Goal: Answer question/provide support

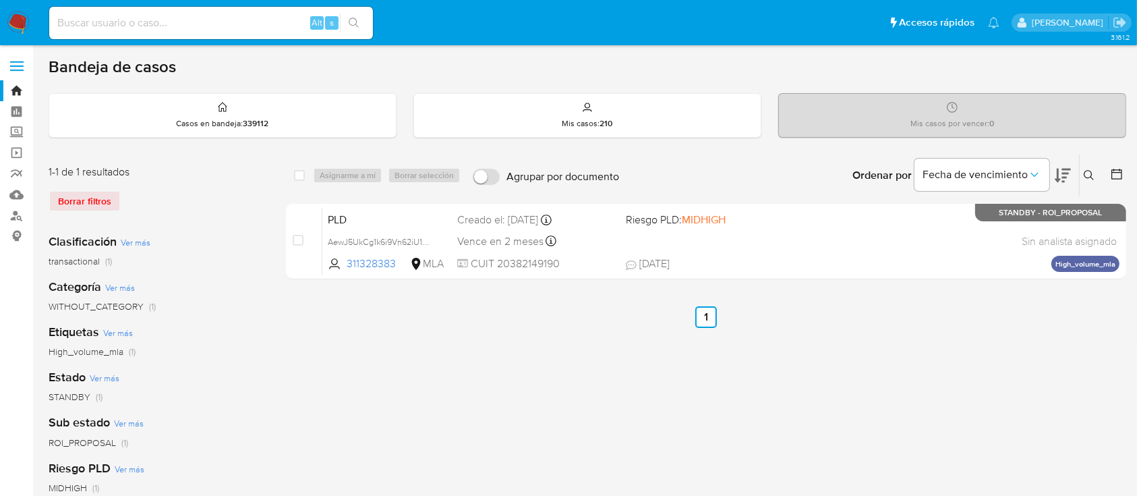
drag, startPoint x: 18, startPoint y: 19, endPoint x: 25, endPoint y: 18, distance: 7.5
click at [18, 19] on img at bounding box center [18, 22] width 23 height 23
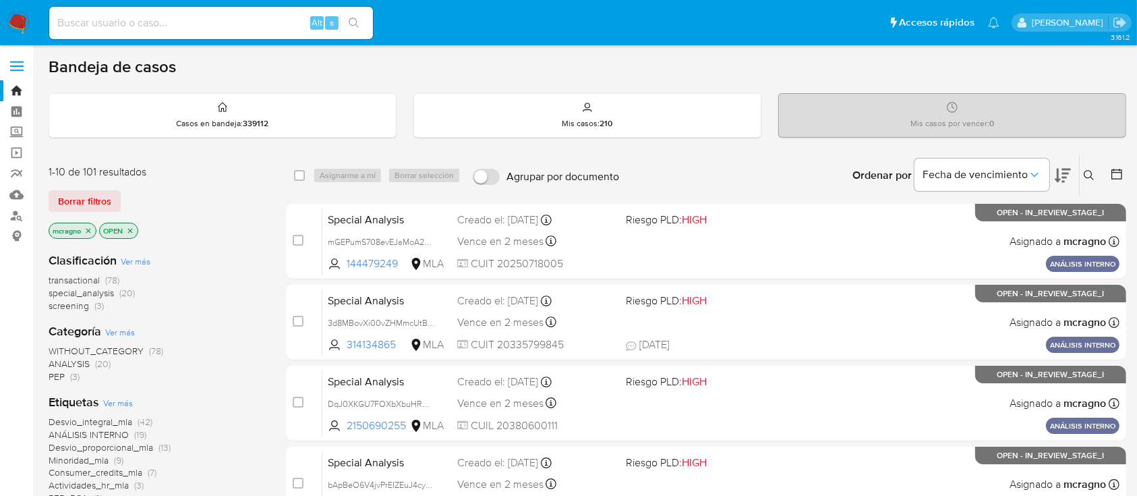
click at [131, 227] on icon "close-filter" at bounding box center [130, 231] width 8 height 8
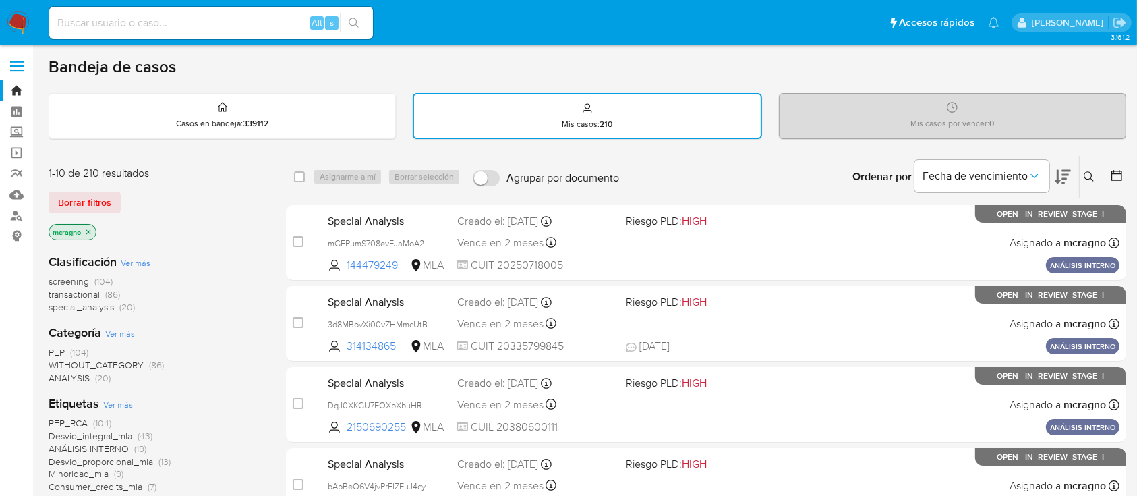
click at [89, 231] on icon "close-filter" at bounding box center [88, 231] width 5 height 5
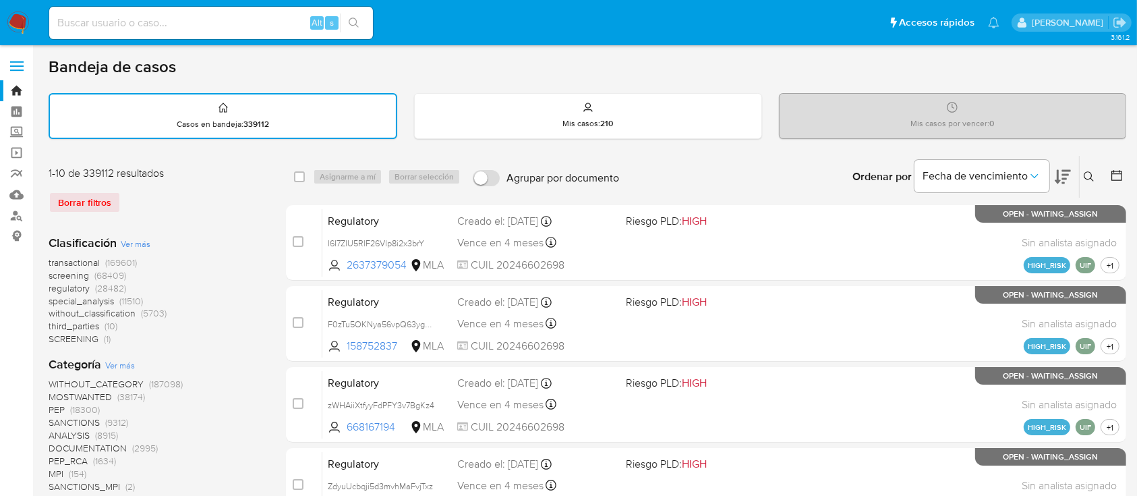
click at [1089, 171] on icon at bounding box center [1089, 176] width 10 height 10
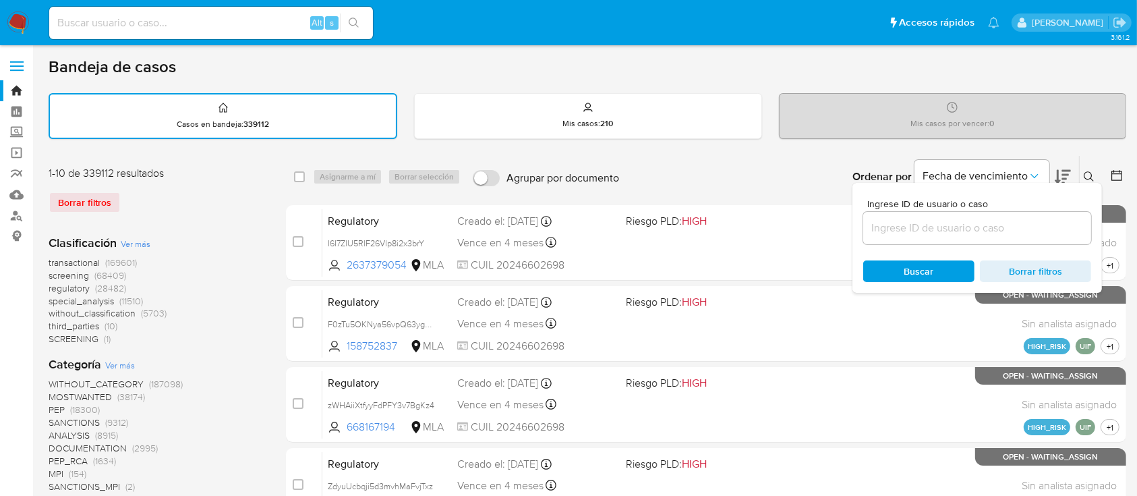
drag, startPoint x: 1011, startPoint y: 234, endPoint x: 1025, endPoint y: 225, distance: 17.0
click at [1010, 234] on input at bounding box center [977, 228] width 228 height 18
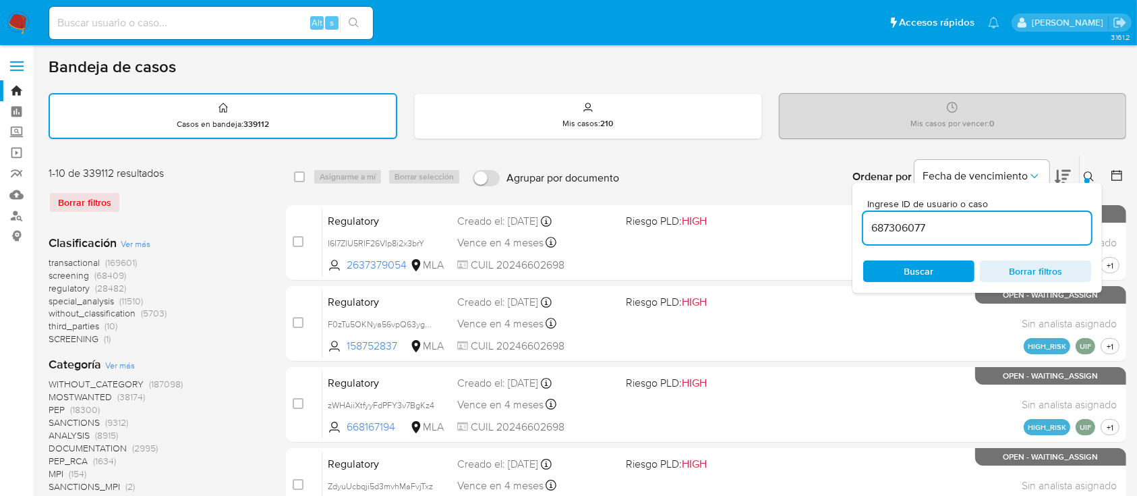
type input "687306077"
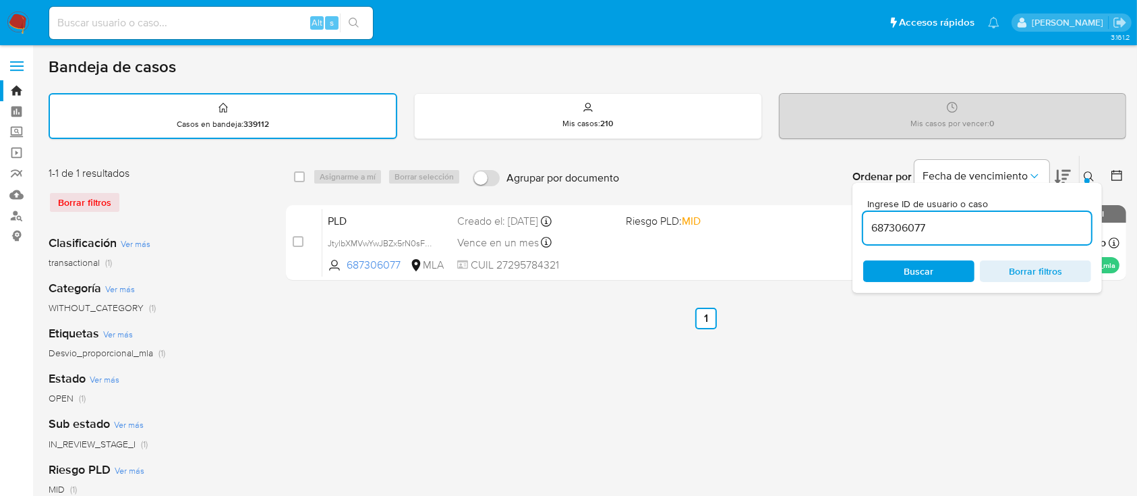
drag, startPoint x: 1092, startPoint y: 171, endPoint x: 1084, endPoint y: 179, distance: 11.9
click at [1090, 171] on icon at bounding box center [1089, 176] width 11 height 11
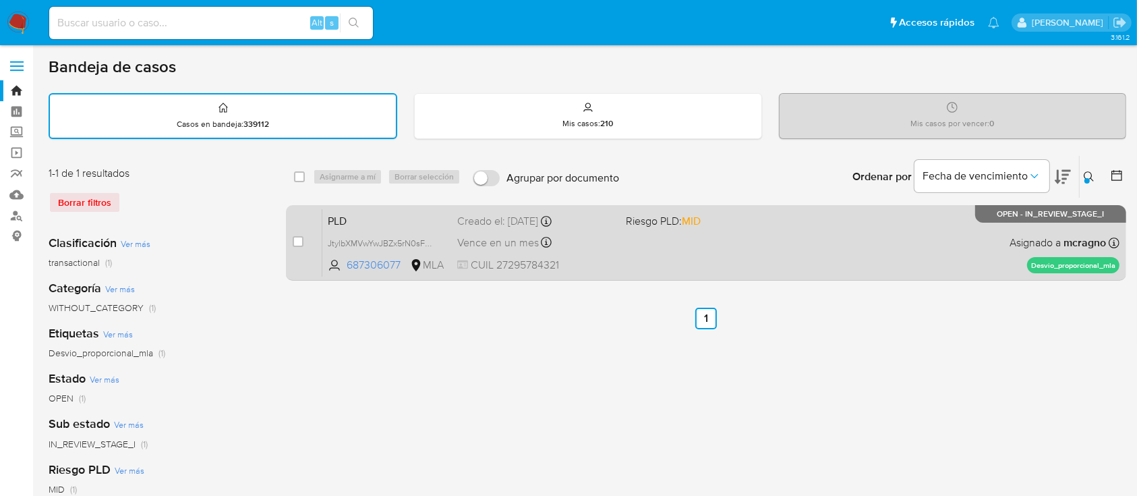
click at [894, 229] on div "PLD JtylbXMVwYwJBZx5rN0sFbC5 687306077 MLA Riesgo PLD: MID Creado el: 12/09/202…" at bounding box center [720, 242] width 797 height 68
click at [294, 248] on div "case-item-checkbox" at bounding box center [298, 243] width 11 height 16
click at [295, 244] on input "checkbox" at bounding box center [298, 241] width 11 height 11
checkbox input "true"
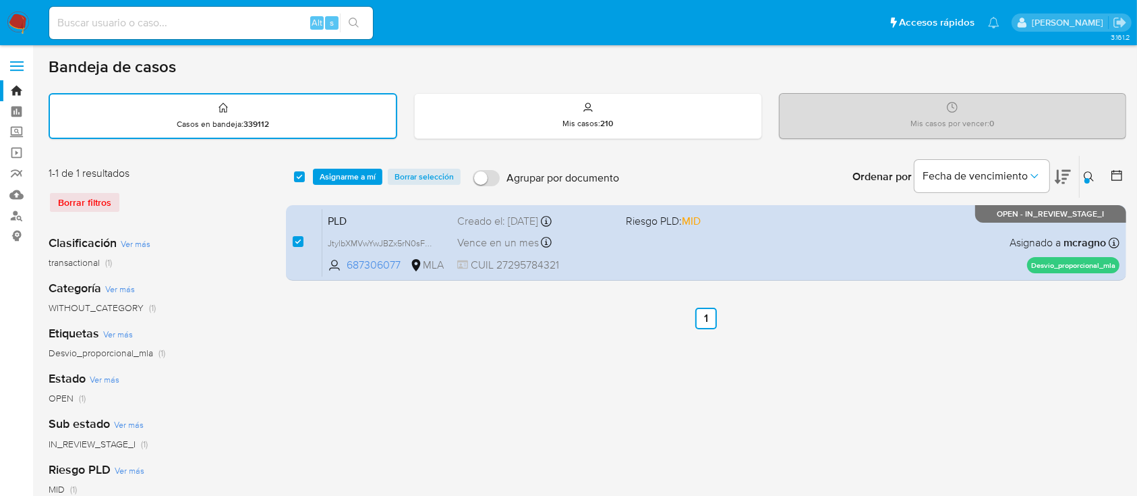
click at [388, 169] on button "Borrar selección" at bounding box center [424, 177] width 73 height 16
checkbox input "false"
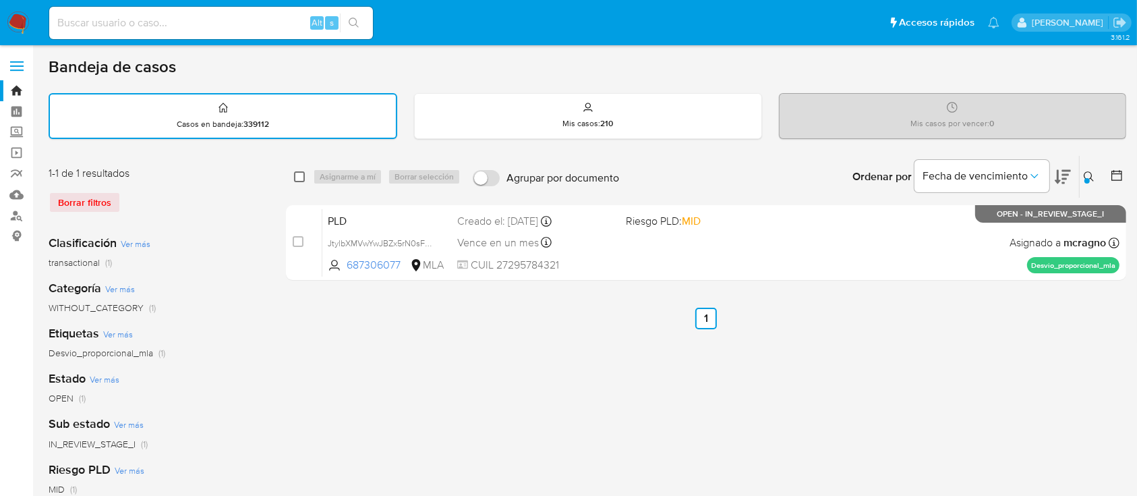
click at [300, 181] on input "checkbox" at bounding box center [299, 176] width 11 height 11
checkbox input "true"
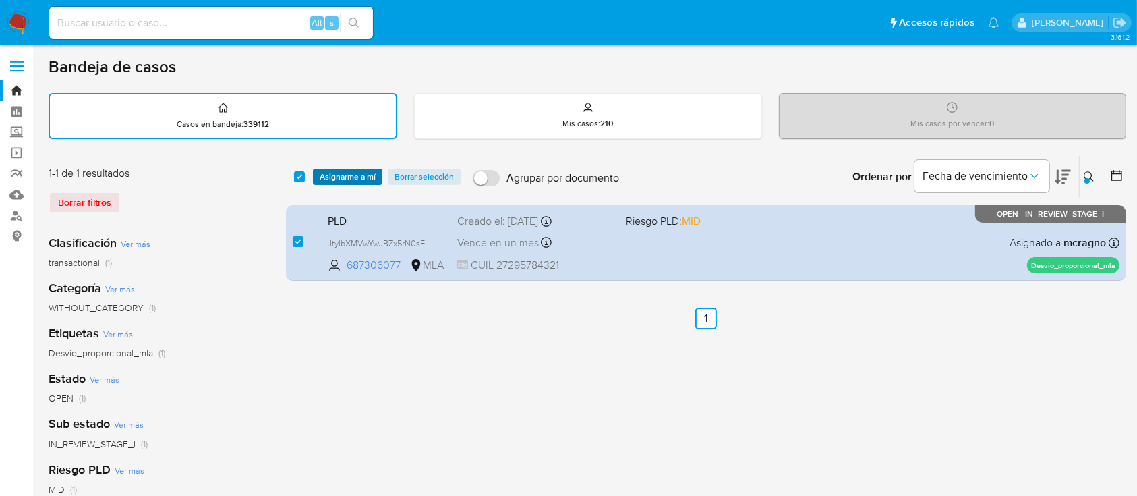
click at [351, 180] on span "Asignarme a mí" at bounding box center [348, 176] width 56 height 13
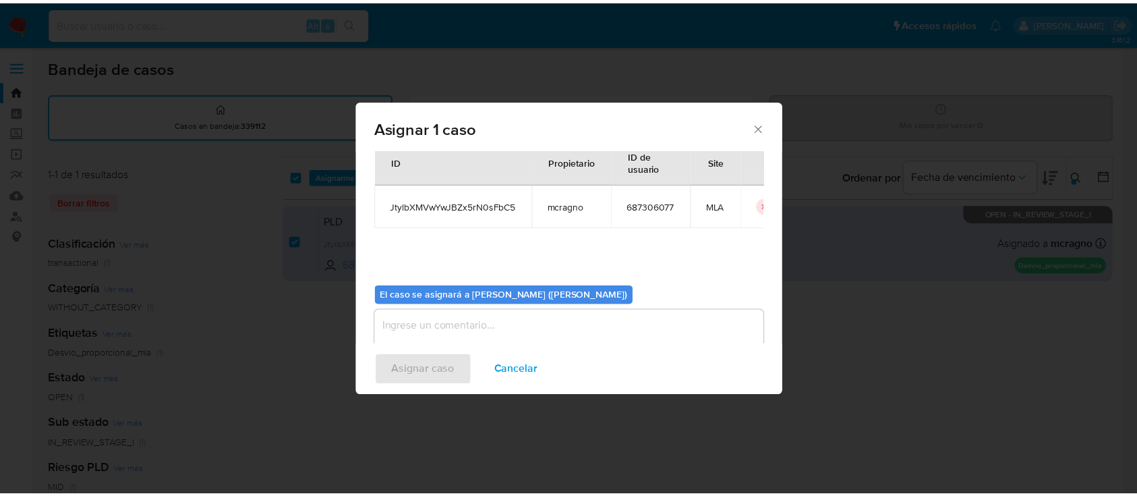
scroll to position [69, 0]
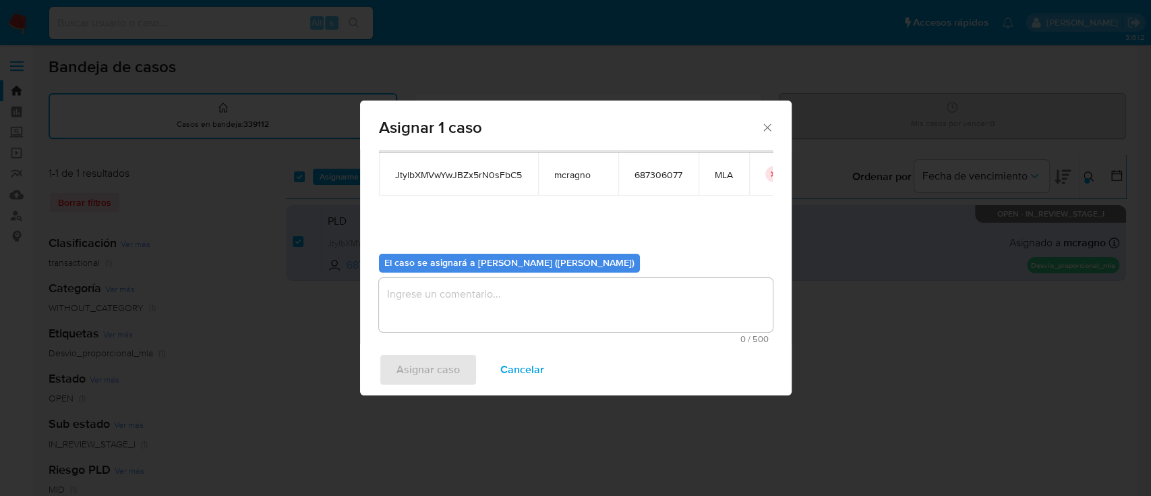
click at [417, 321] on textarea "assign-modal" at bounding box center [576, 305] width 394 height 54
click at [420, 344] on div "Asignar caso Cancelar" at bounding box center [576, 369] width 432 height 51
click at [421, 357] on span "Asignar caso" at bounding box center [428, 370] width 63 height 30
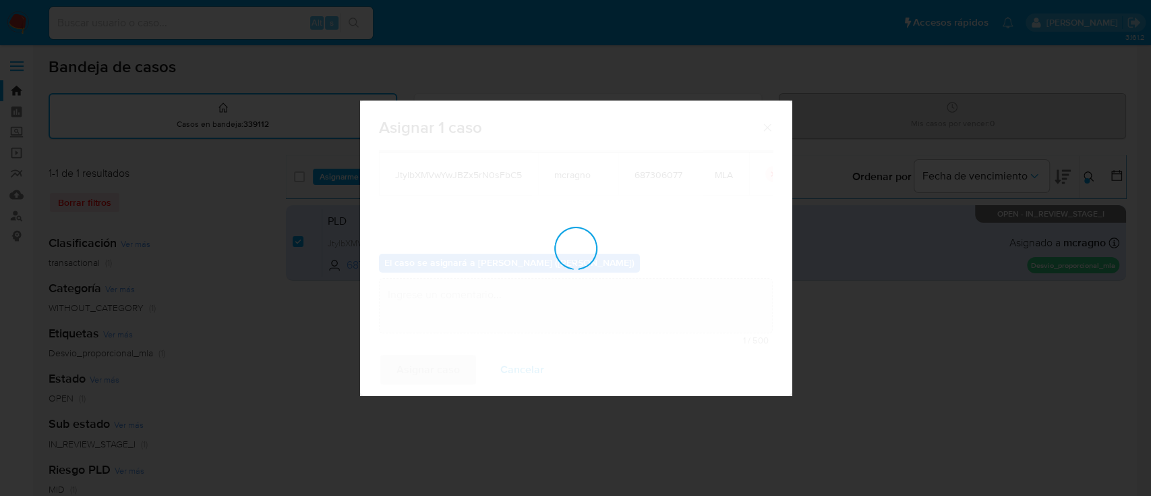
checkbox input "false"
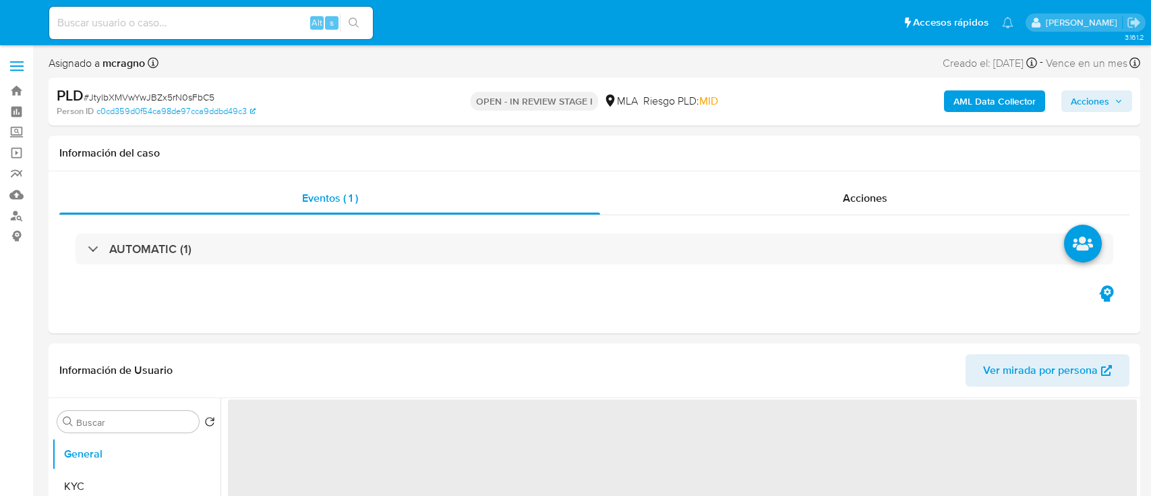
select select "10"
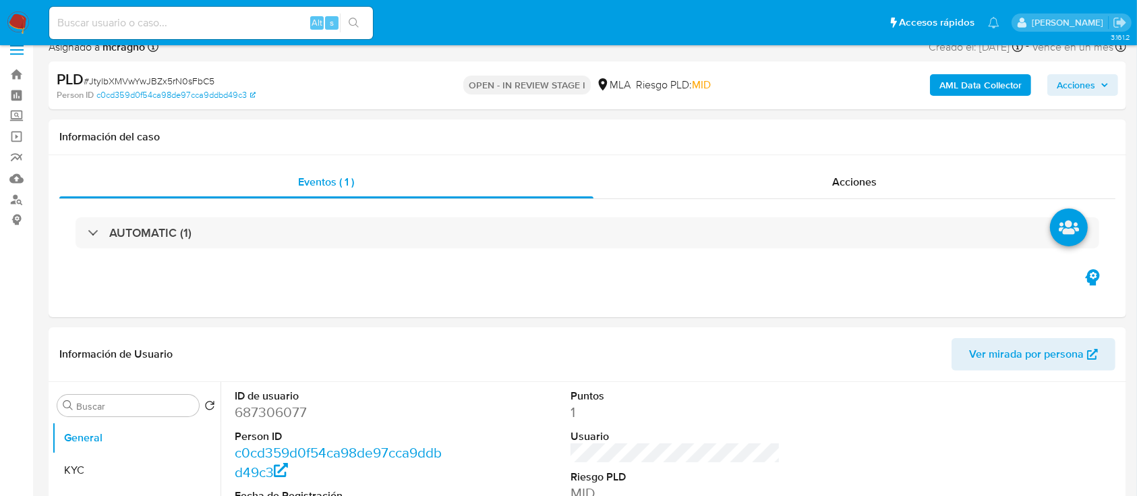
scroll to position [449, 0]
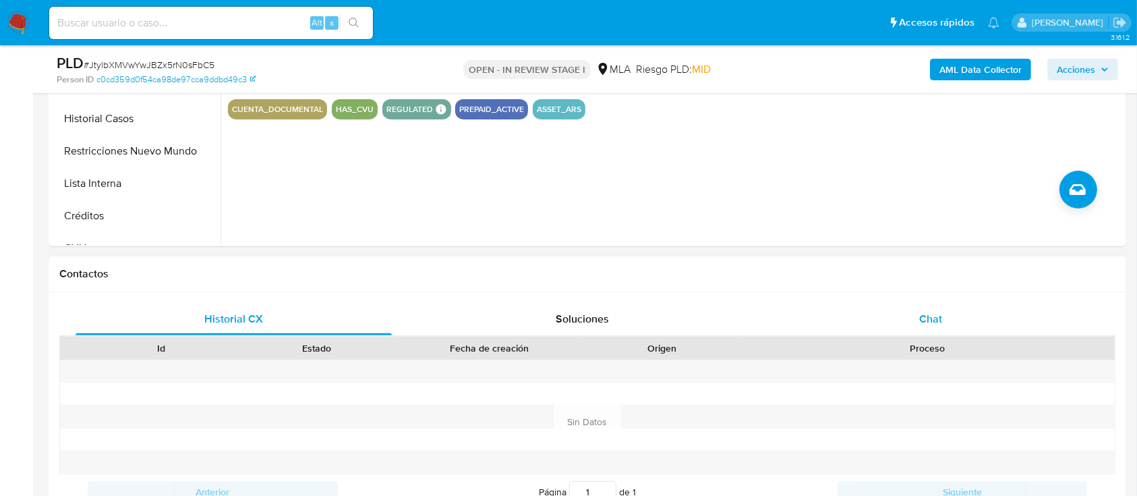
click at [986, 308] on div "Chat" at bounding box center [931, 319] width 316 height 32
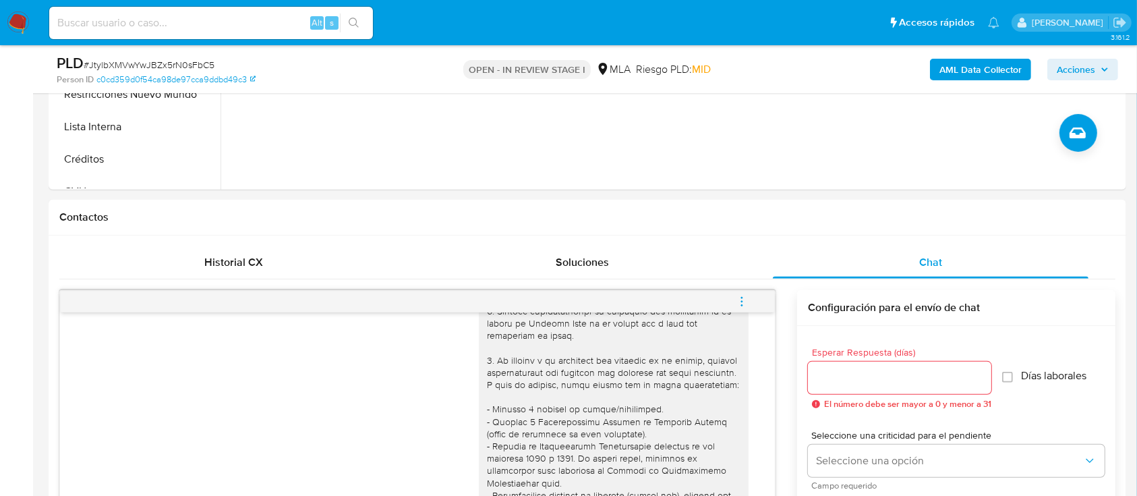
scroll to position [360, 0]
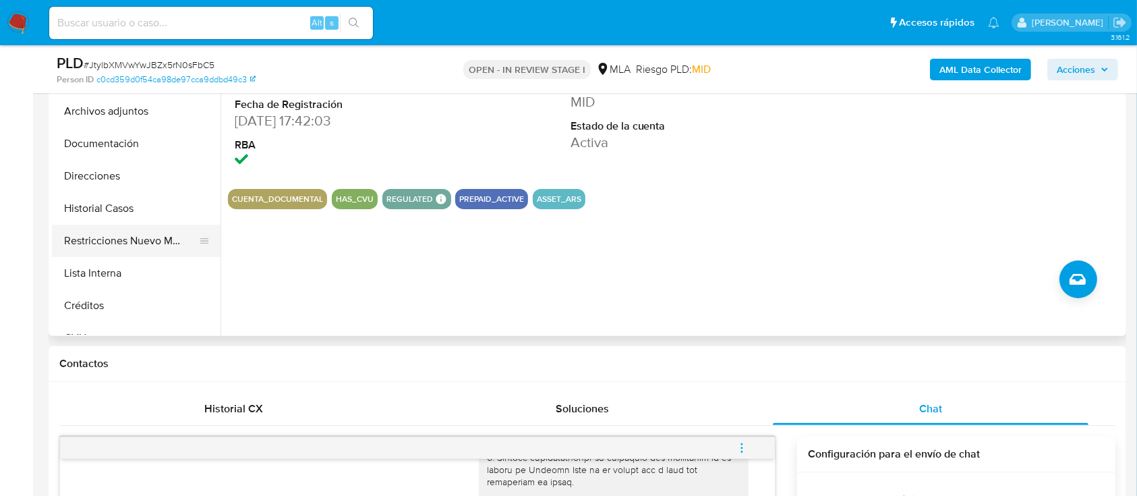
click at [142, 250] on button "Restricciones Nuevo Mundo" at bounding box center [131, 241] width 158 height 32
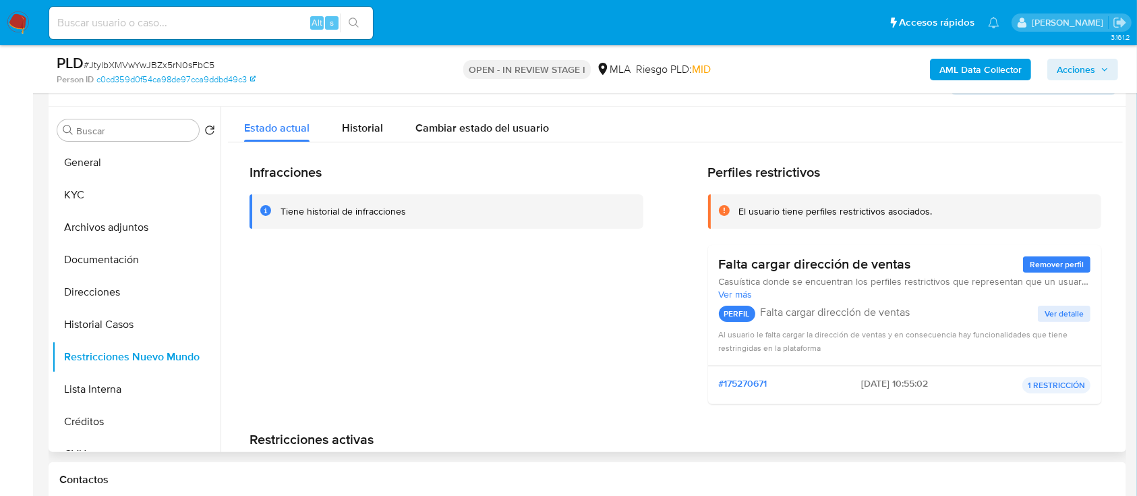
scroll to position [179, 0]
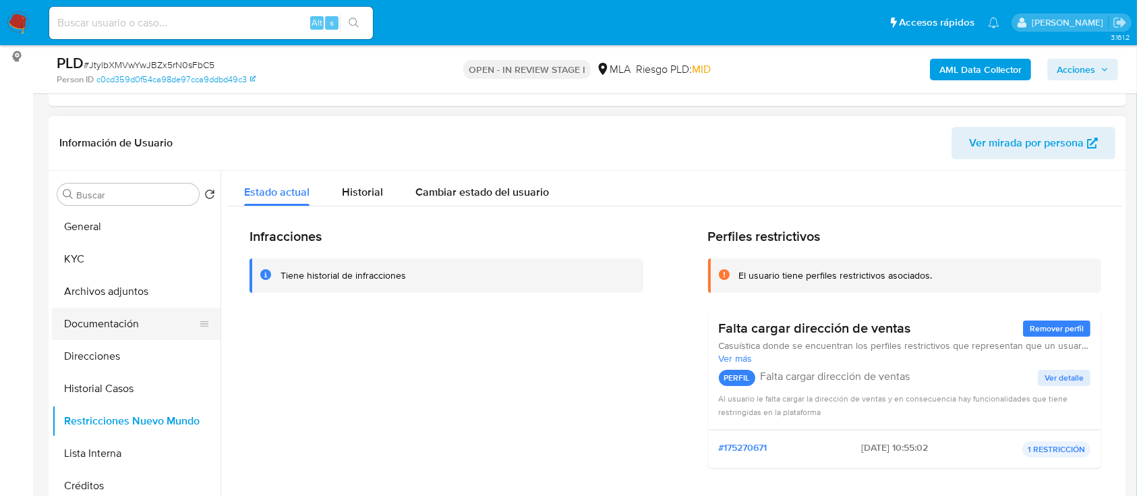
click at [161, 320] on button "Documentación" at bounding box center [131, 324] width 158 height 32
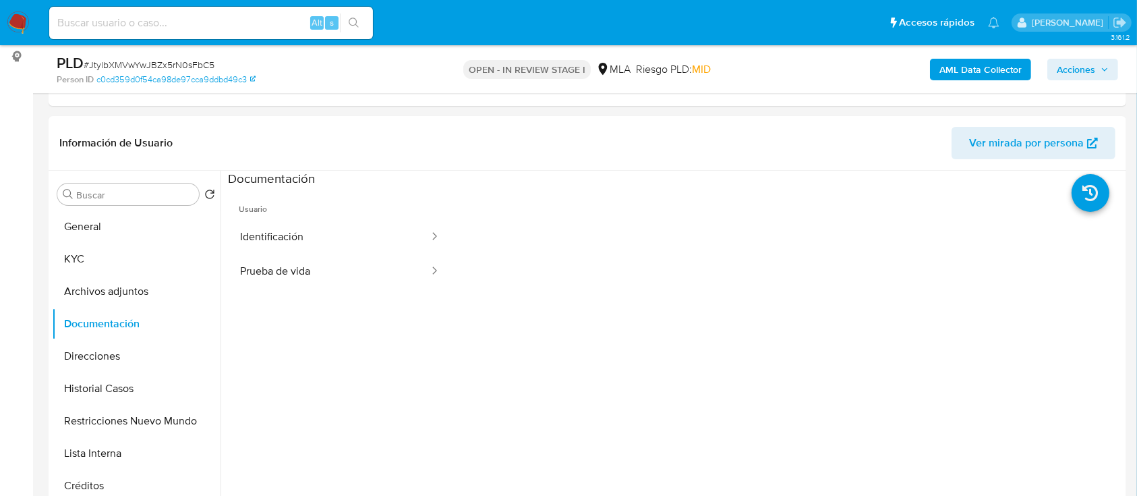
click at [1004, 72] on b "AML Data Collector" at bounding box center [981, 70] width 82 height 22
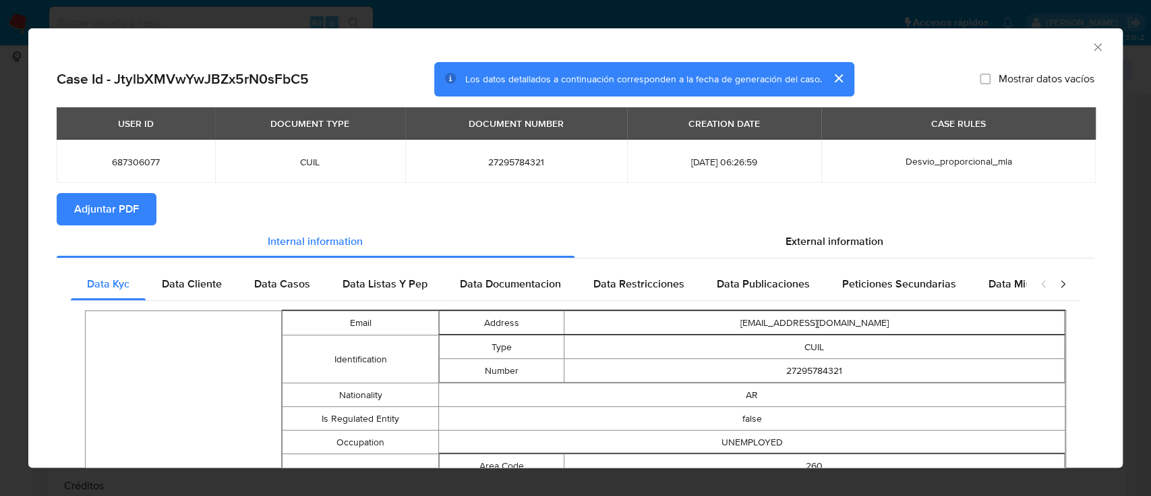
click at [74, 218] on span "Adjuntar PDF" at bounding box center [106, 209] width 65 height 30
click at [1083, 39] on div "AML Data Collector" at bounding box center [575, 45] width 1095 height 34
click at [1091, 45] on icon "Cerrar ventana" at bounding box center [1097, 46] width 13 height 13
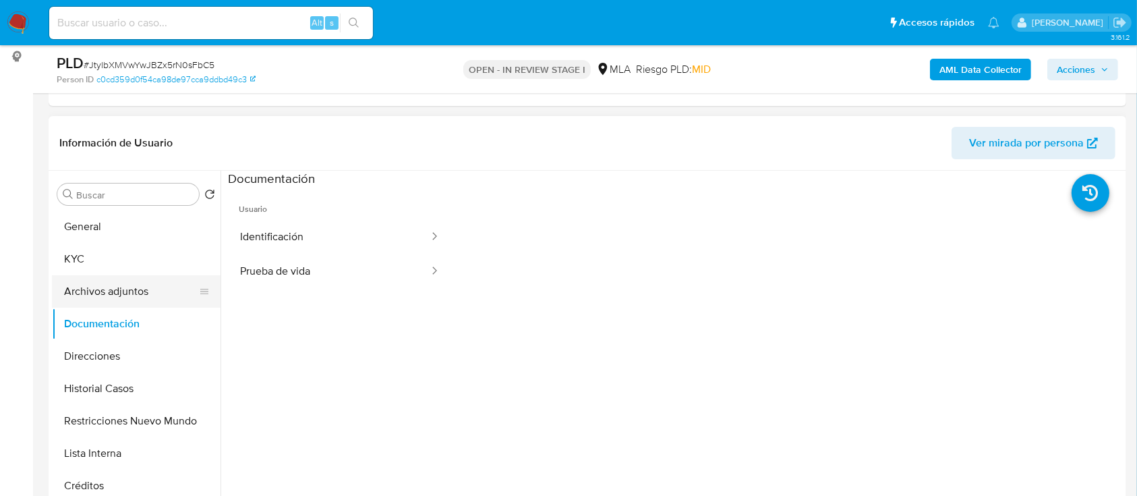
click at [124, 280] on button "Archivos adjuntos" at bounding box center [131, 291] width 158 height 32
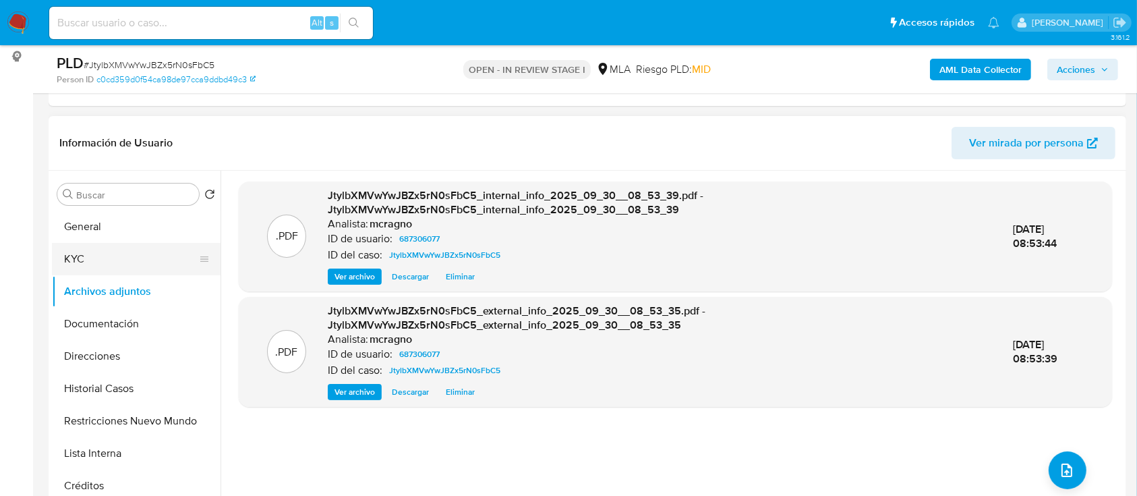
click at [163, 266] on button "KYC" at bounding box center [131, 259] width 158 height 32
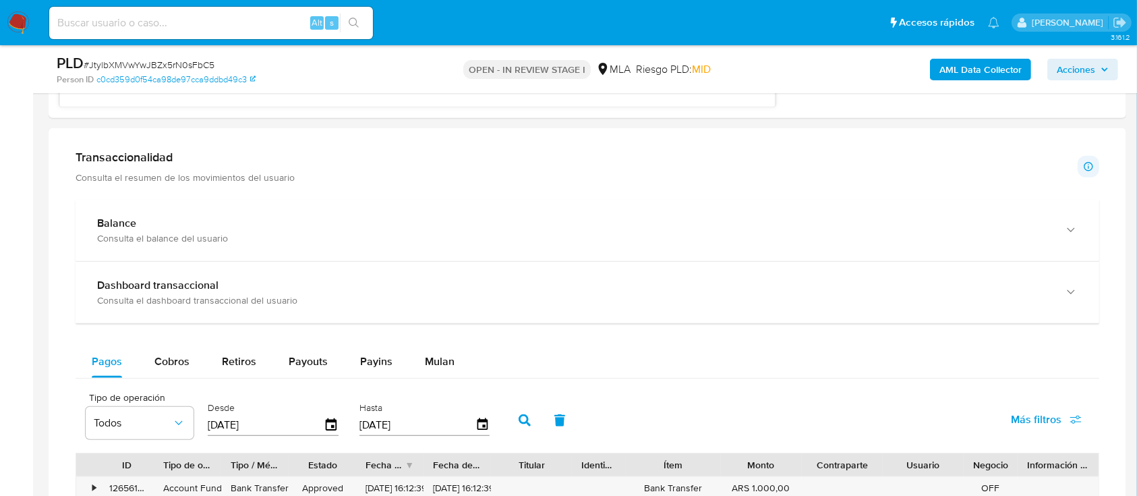
scroll to position [809, 0]
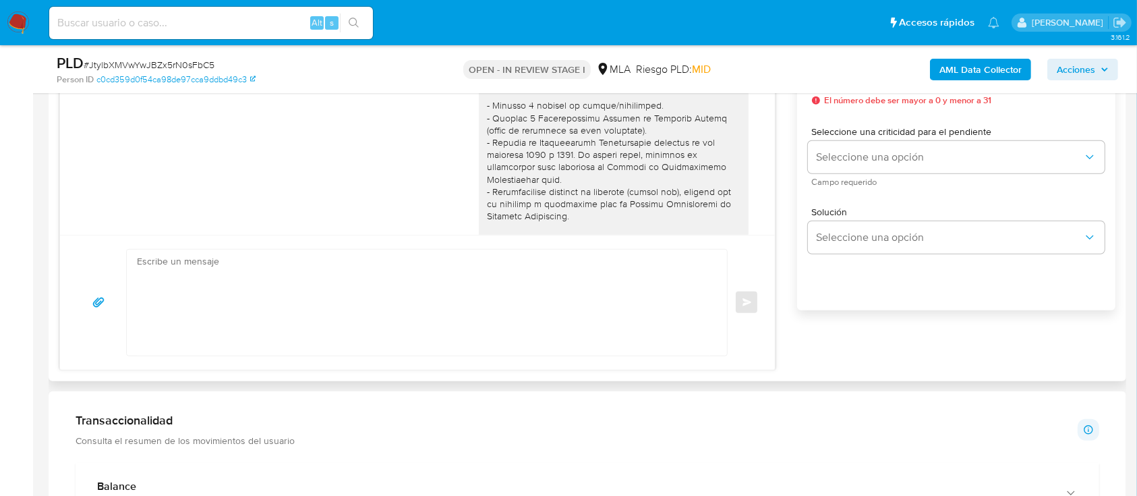
click at [403, 297] on textarea at bounding box center [423, 303] width 573 height 106
paste textarea "Hola XXX, Muchas gracias por tu respuesta. Analizamos tu caso y verificamos que…"
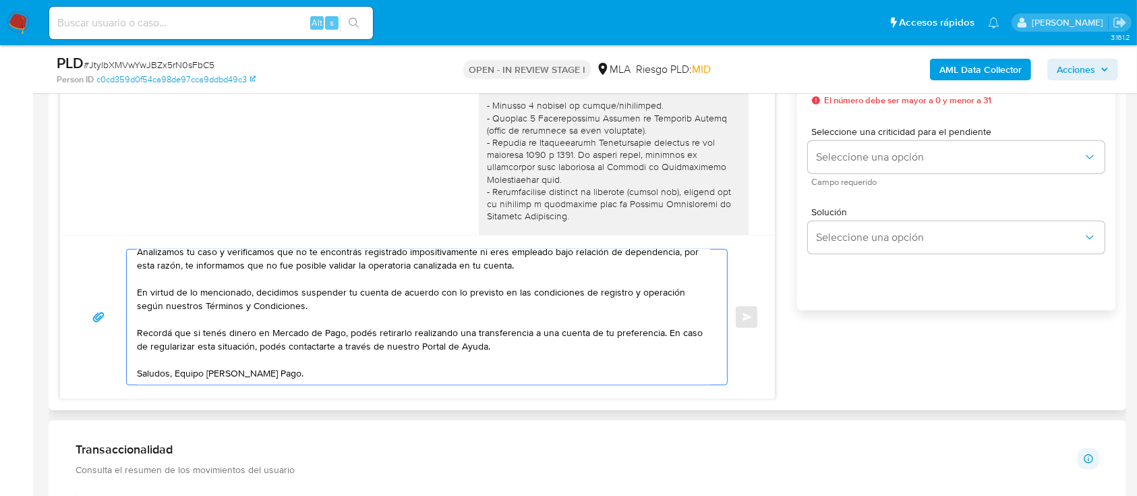
scroll to position [0, 0]
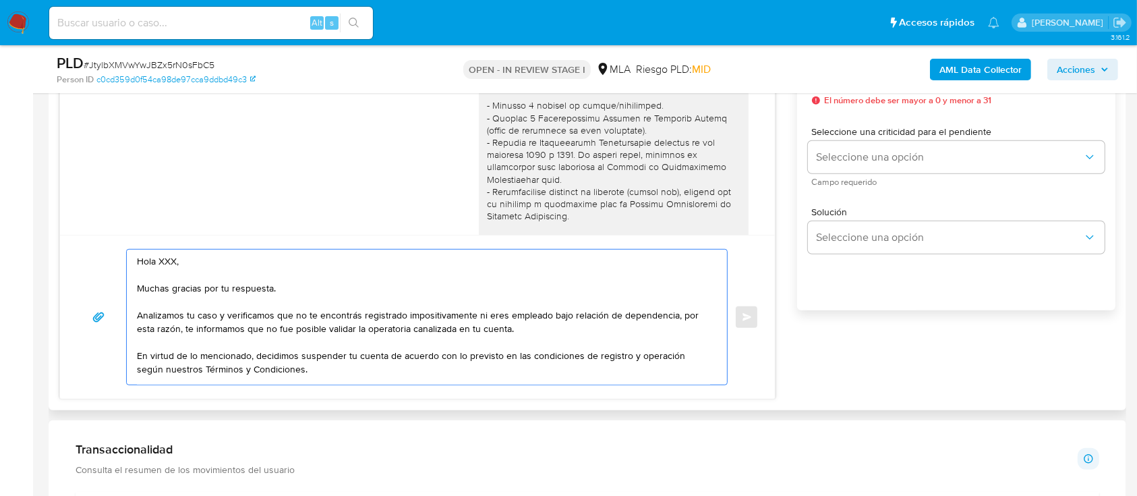
drag, startPoint x: 286, startPoint y: 288, endPoint x: 164, endPoint y: 260, distance: 125.2
click at [164, 260] on textarea "Hola XXX, Muchas gracias por tu respuesta. Analizamos tu caso y verificamos que…" at bounding box center [423, 317] width 573 height 135
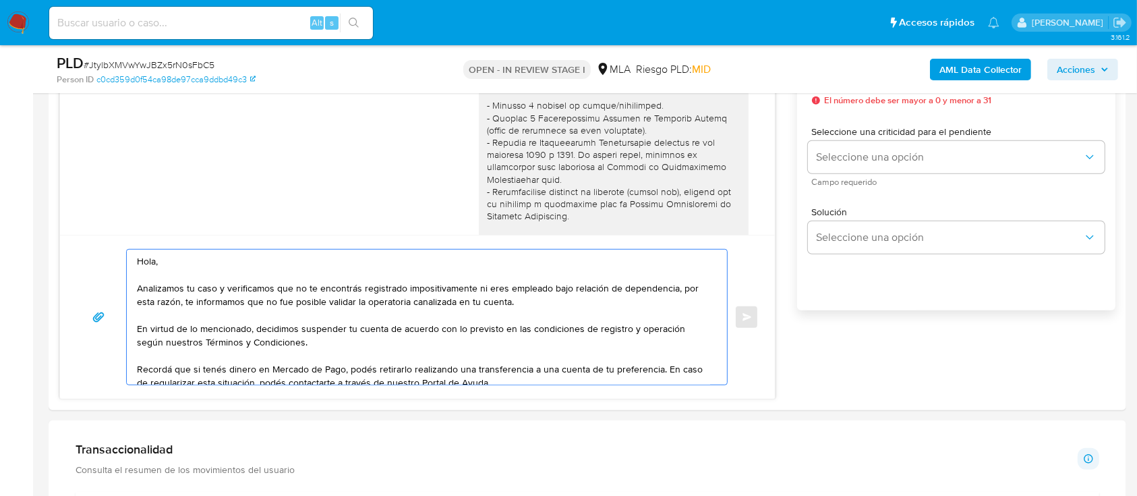
scroll to position [639, 0]
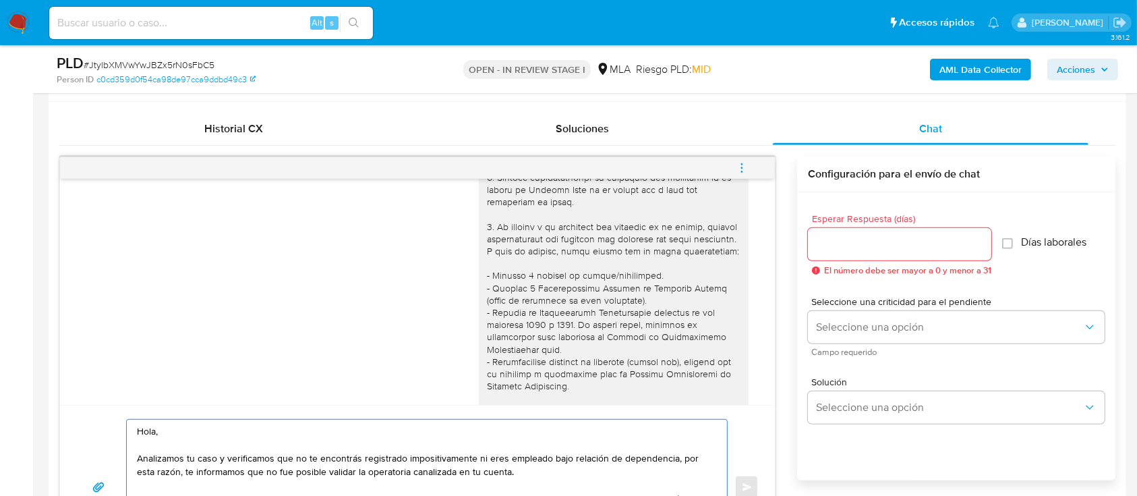
type textarea "Hola, Analizamos tu caso y verificamos que no te encontrás registrado impositiv…"
click at [832, 249] on input "Esperar Respuesta (días)" at bounding box center [899, 244] width 183 height 18
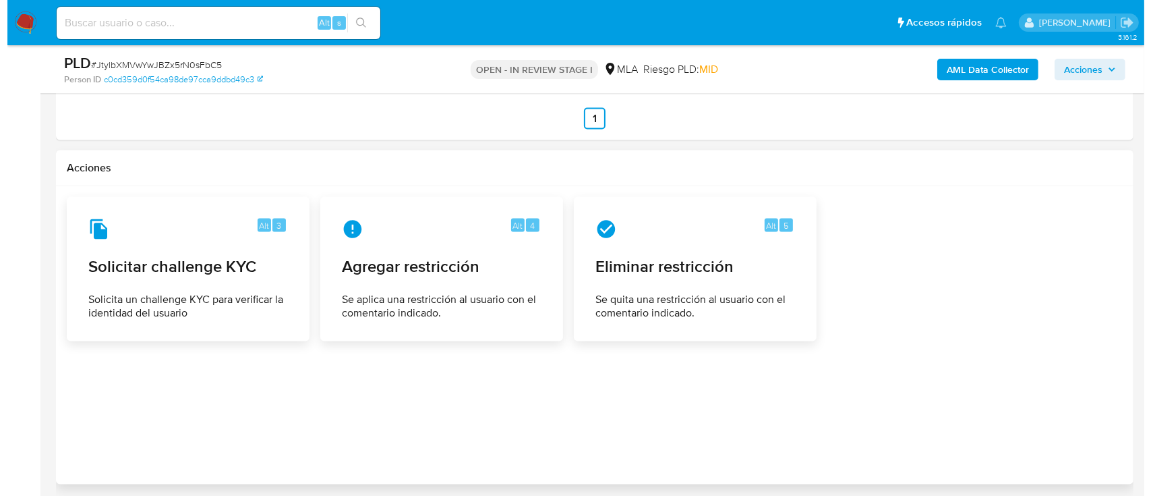
scroll to position [2207, 0]
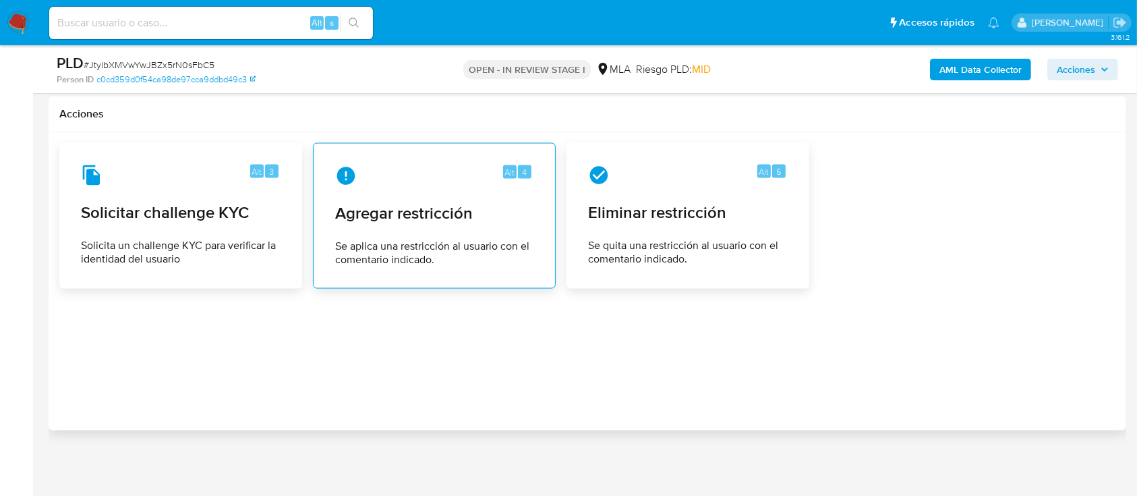
type input "0"
click at [441, 245] on span "Se aplica una restricción al usuario con el comentario indicado." at bounding box center [434, 252] width 198 height 27
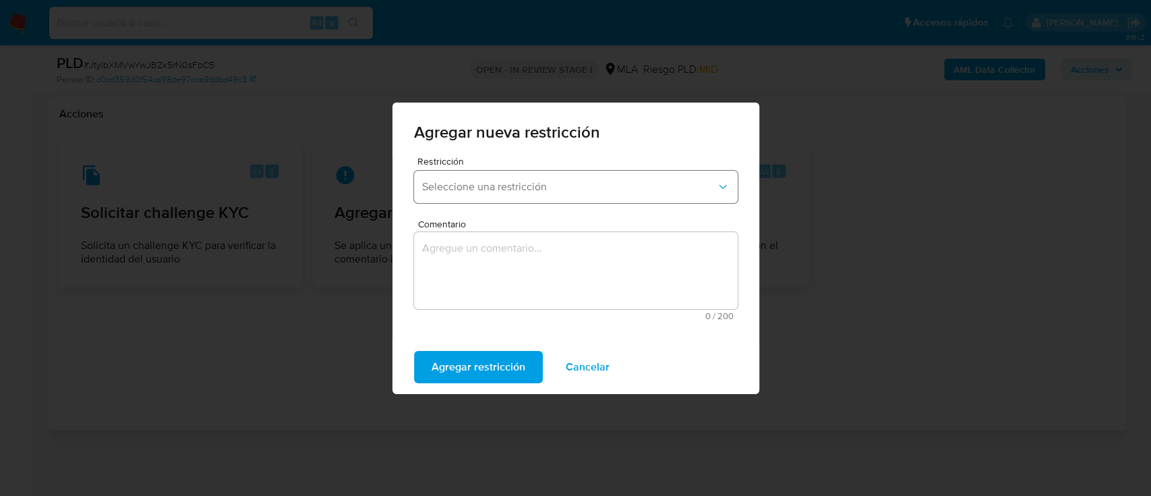
click at [554, 192] on span "Seleccione una restricción" at bounding box center [569, 186] width 294 height 13
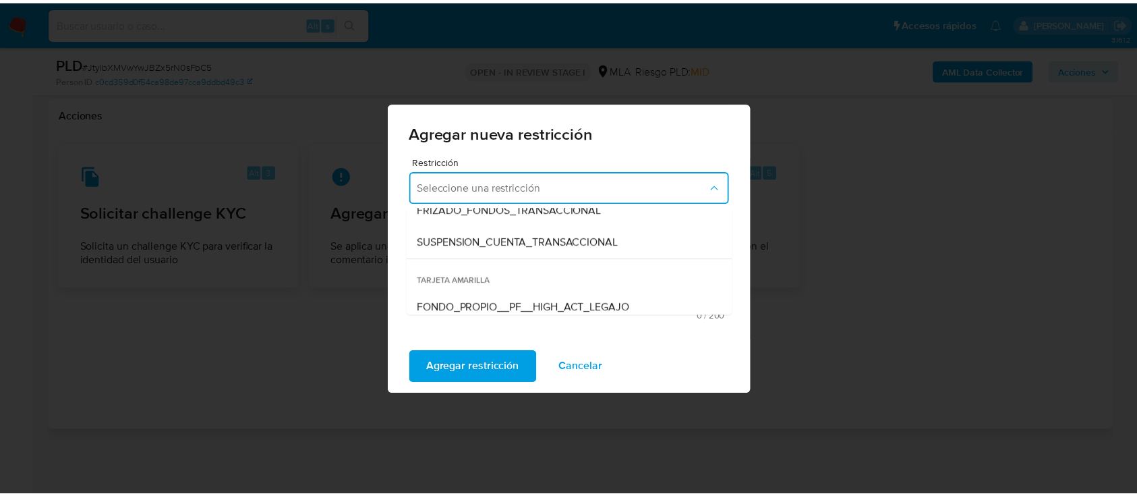
scroll to position [179, 0]
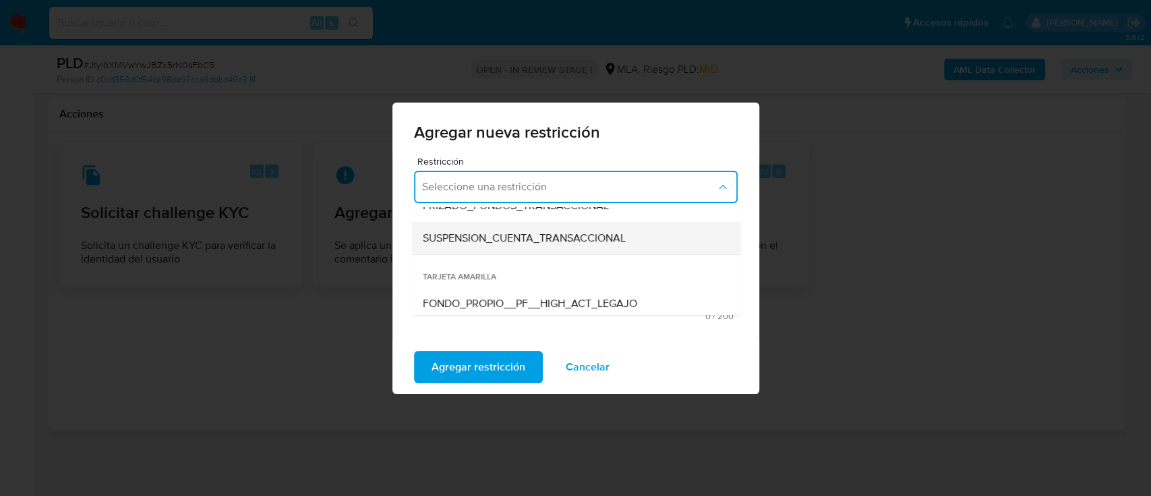
click at [577, 231] on span "SUSPENSION_CUENTA_TRANSACCIONAL" at bounding box center [523, 237] width 203 height 13
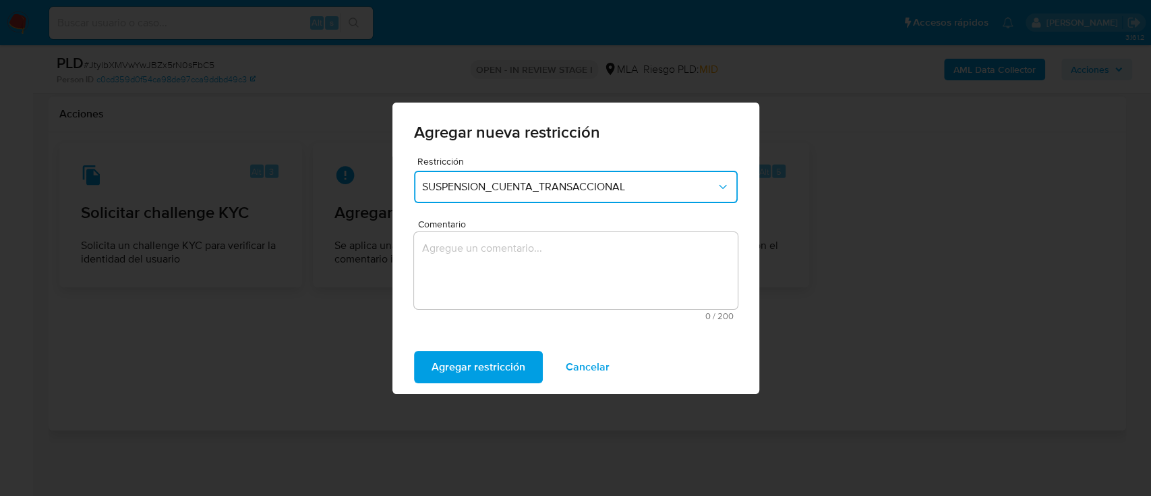
click at [558, 266] on textarea "Comentario" at bounding box center [576, 270] width 324 height 77
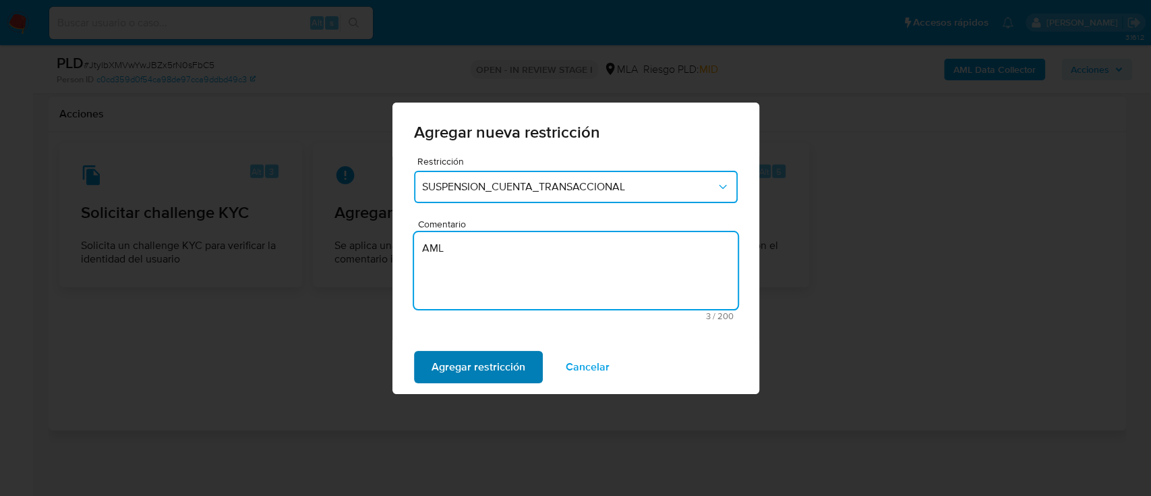
type textarea "AML"
click at [448, 360] on span "Agregar restricción" at bounding box center [479, 367] width 94 height 30
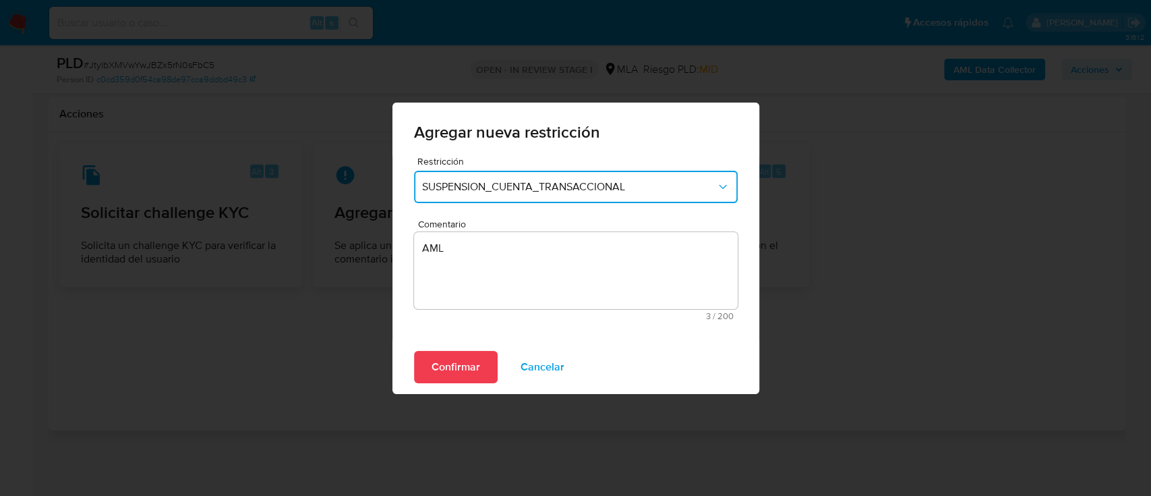
drag, startPoint x: 457, startPoint y: 370, endPoint x: 708, endPoint y: 368, distance: 250.9
click at [458, 370] on span "Confirmar" at bounding box center [456, 367] width 49 height 30
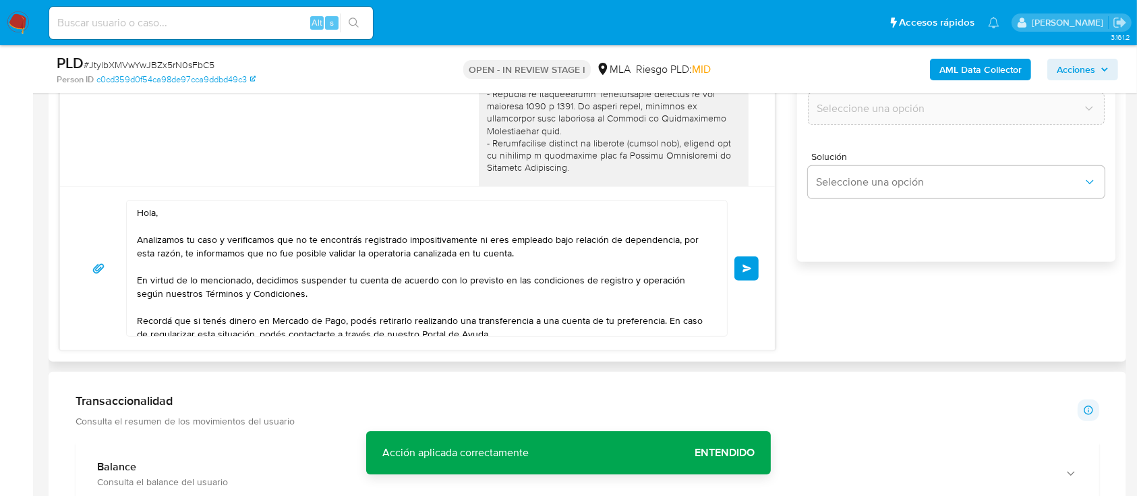
click at [753, 269] on button "Enviar" at bounding box center [747, 268] width 24 height 24
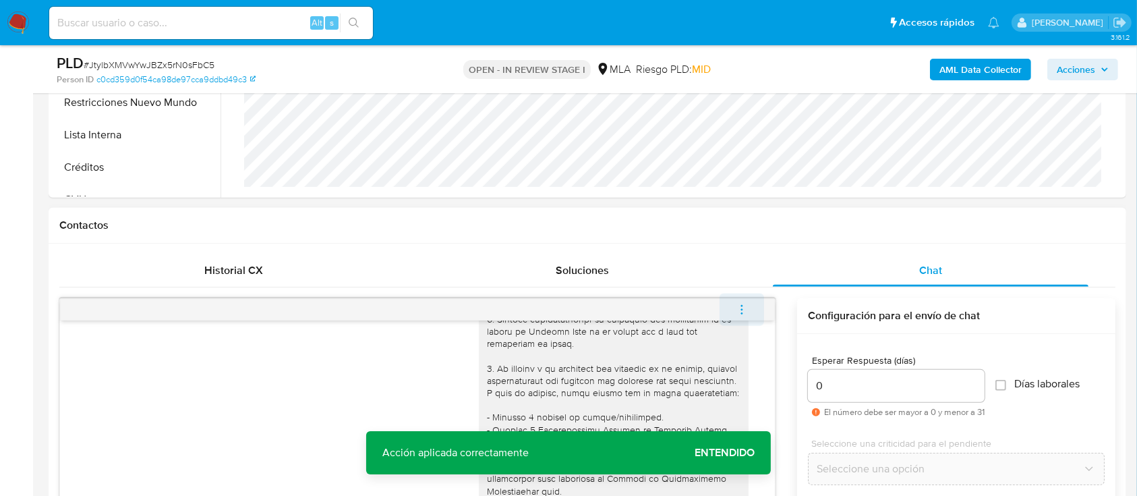
scroll to position [1082, 0]
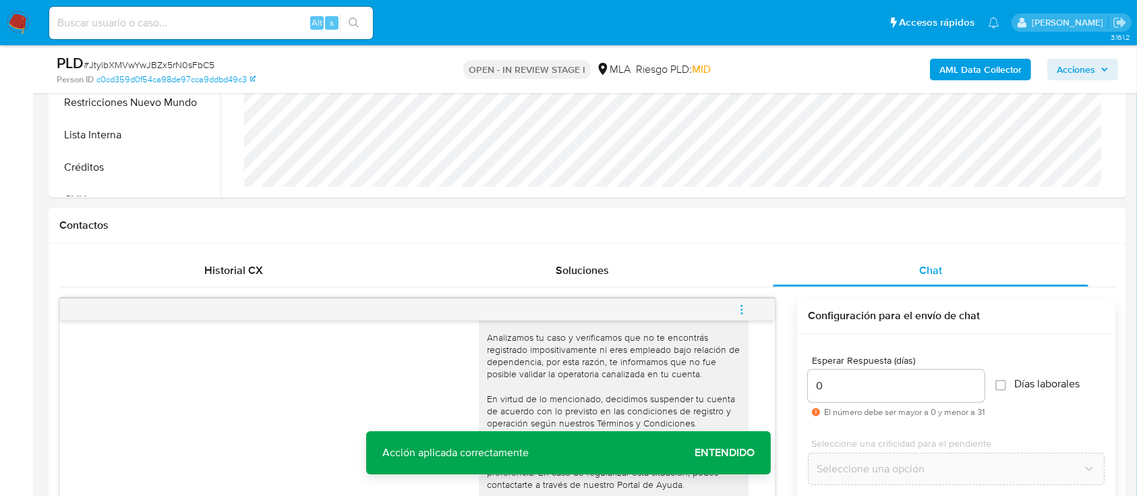
drag, startPoint x: 742, startPoint y: 305, endPoint x: 676, endPoint y: 280, distance: 70.7
click at [742, 306] on icon "menu-action" at bounding box center [742, 310] width 12 height 12
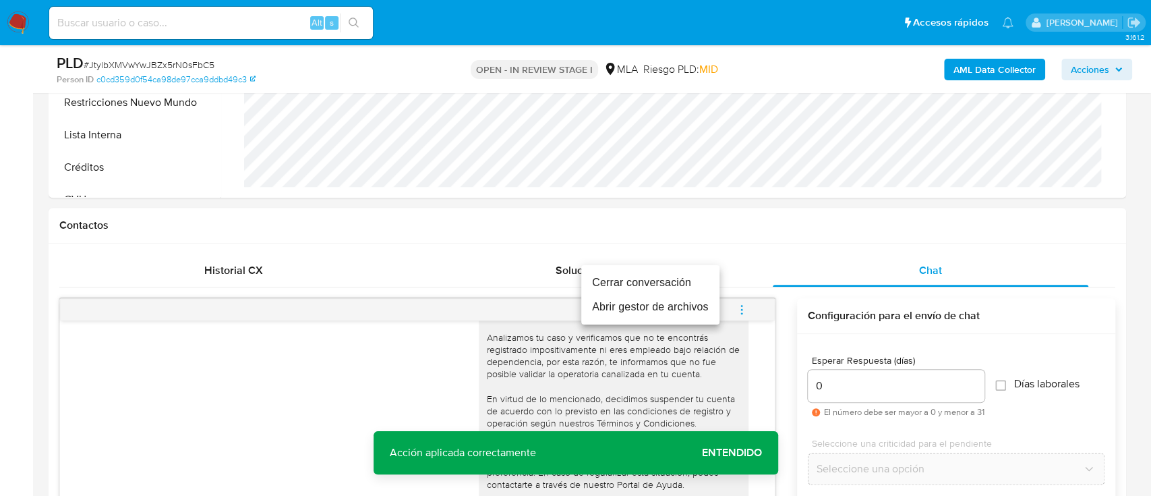
click at [676, 280] on li "Cerrar conversación" at bounding box center [650, 282] width 138 height 24
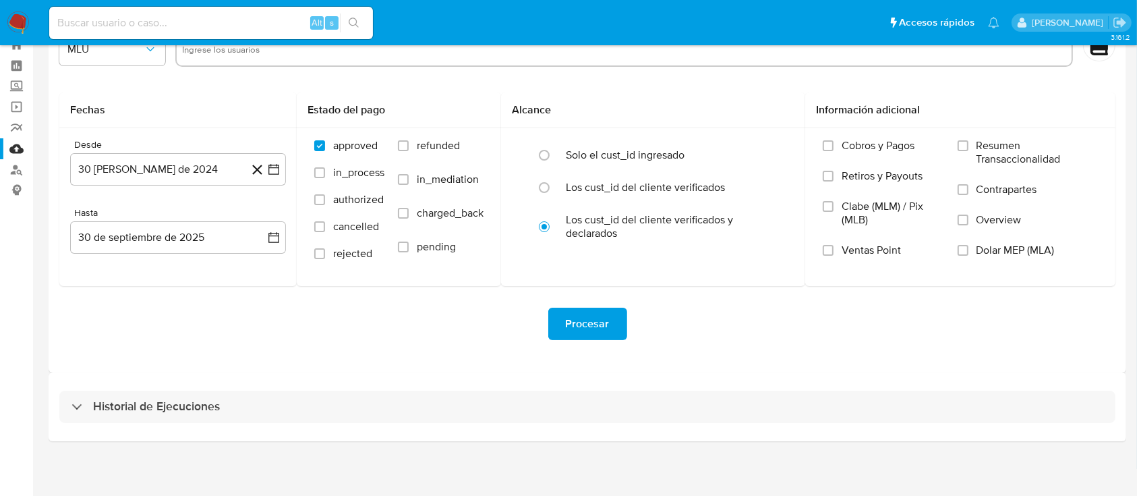
scroll to position [49, 0]
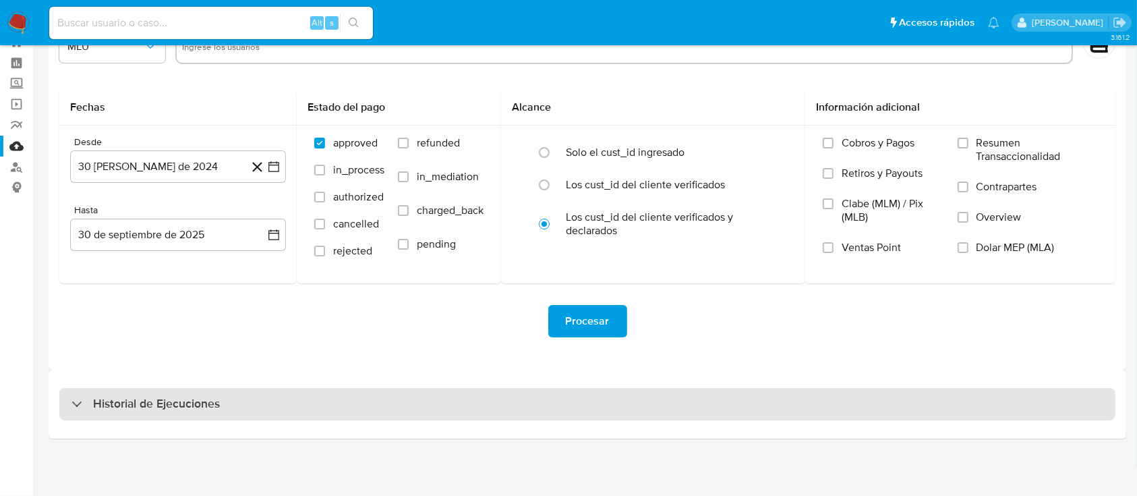
click at [169, 407] on h3 "Historial de Ejecuciones" at bounding box center [156, 404] width 127 height 16
select select "10"
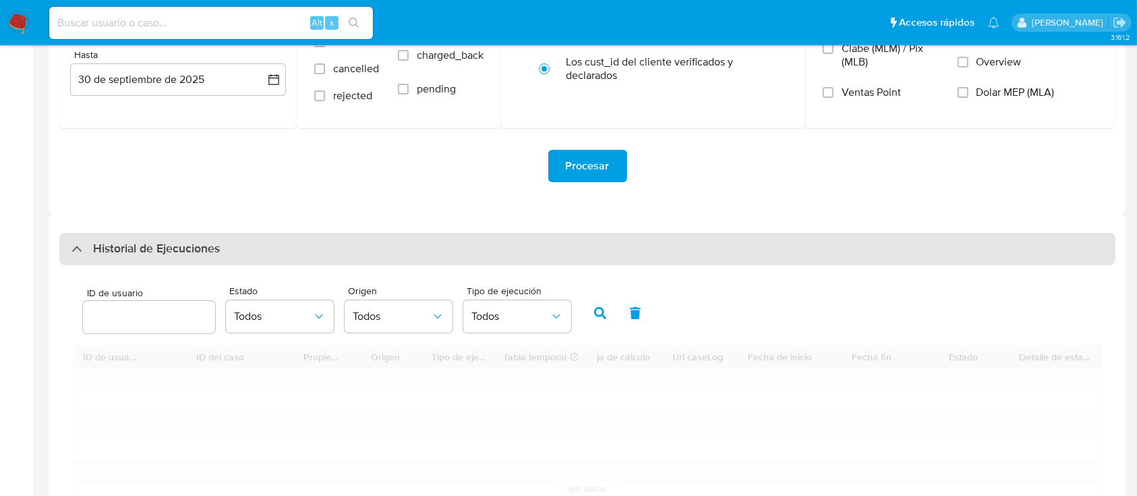
scroll to position [318, 0]
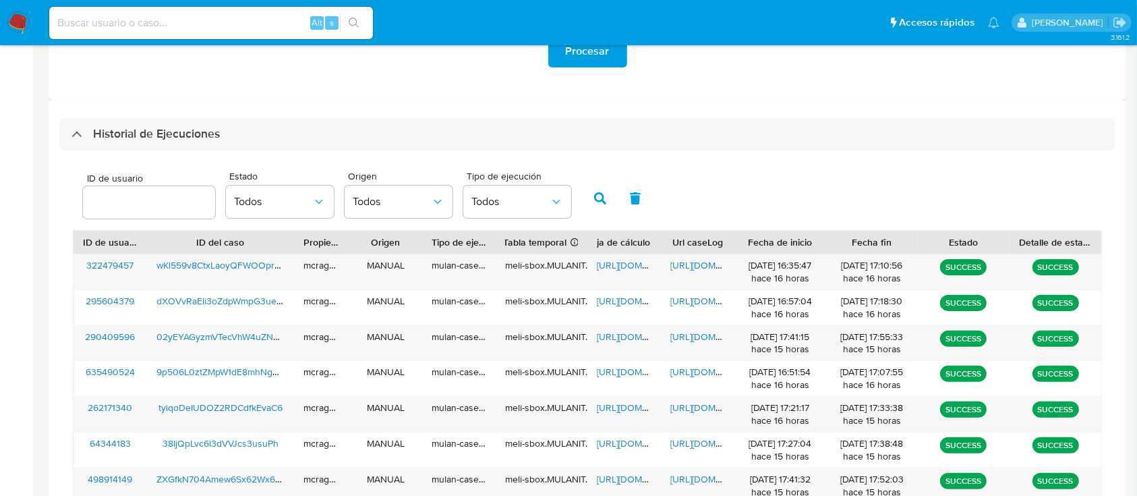
click at [151, 209] on input "number" at bounding box center [149, 203] width 132 height 18
type input "687306077"
click at [601, 194] on icon "button" at bounding box center [600, 198] width 12 height 12
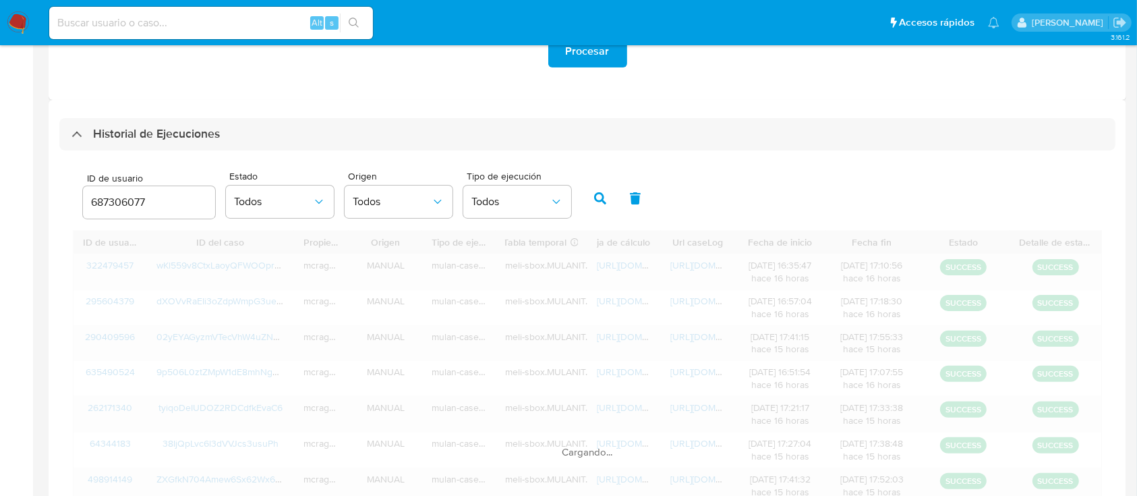
scroll to position [237, 0]
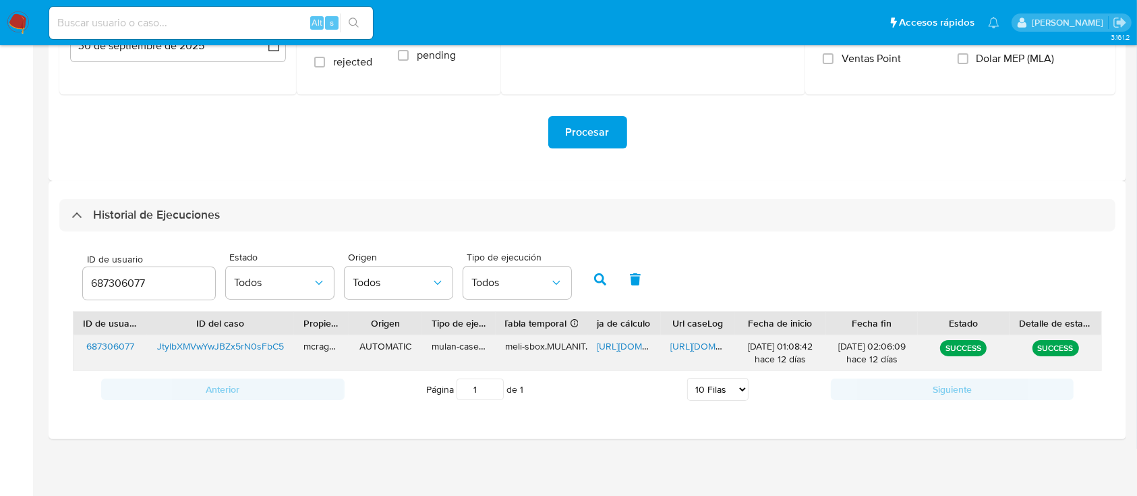
click at [633, 341] on span "[URL][DOMAIN_NAME]" at bounding box center [643, 345] width 93 height 13
click at [707, 343] on span "https://docs.google.com/document/d/1j_iCuL70mIXitwz0yHr3d4TIAyJxOj2_HswPc__hzm0…" at bounding box center [716, 345] width 93 height 13
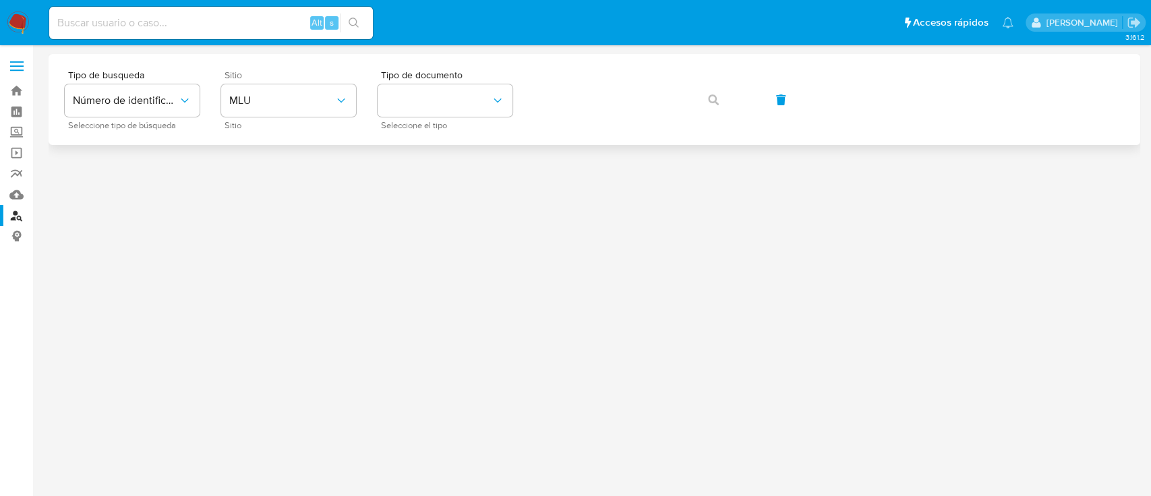
click at [273, 74] on span "Sitio" at bounding box center [292, 74] width 135 height 9
drag, startPoint x: 282, startPoint y: 90, endPoint x: 294, endPoint y: 111, distance: 24.2
click at [283, 92] on button "MLU" at bounding box center [288, 100] width 135 height 32
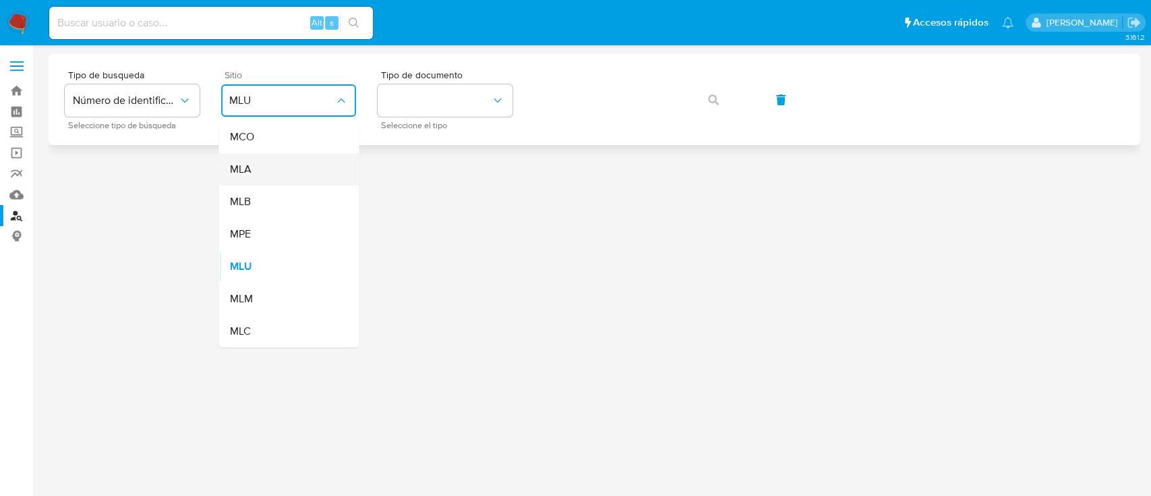
click at [286, 183] on div "MLA" at bounding box center [284, 169] width 111 height 32
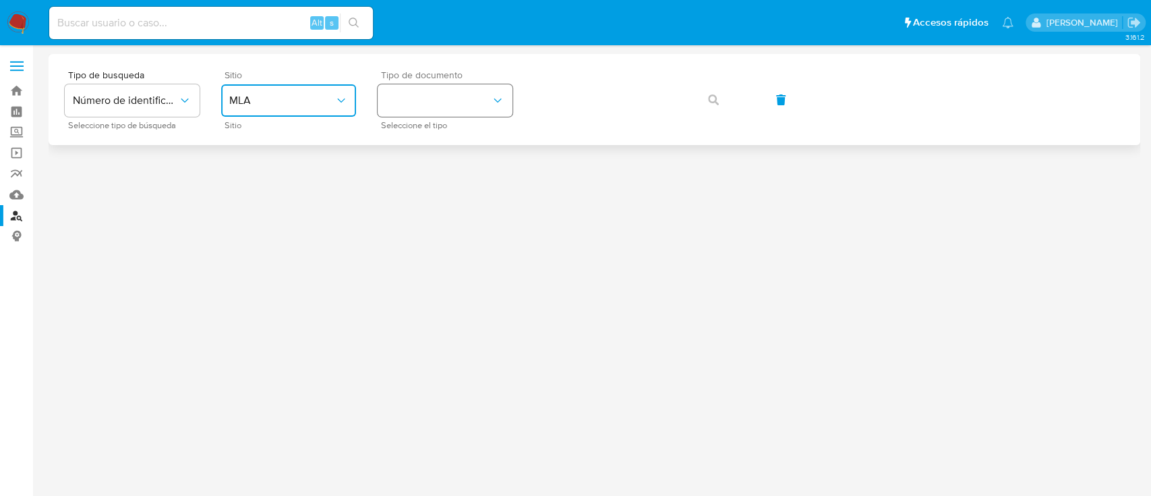
click at [432, 116] on button "identificationType" at bounding box center [445, 100] width 135 height 32
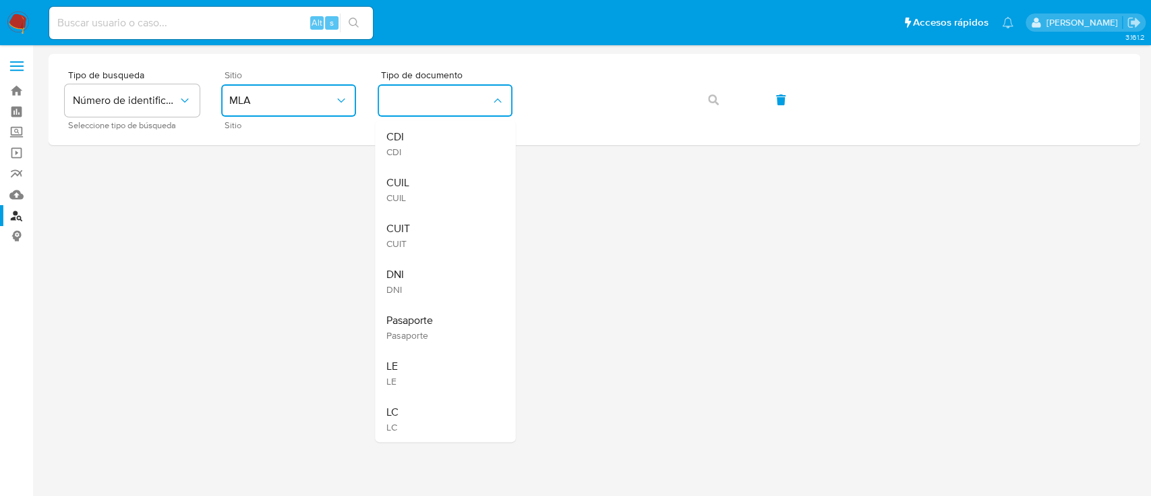
click at [419, 196] on div "CUIL CUIL" at bounding box center [441, 190] width 111 height 46
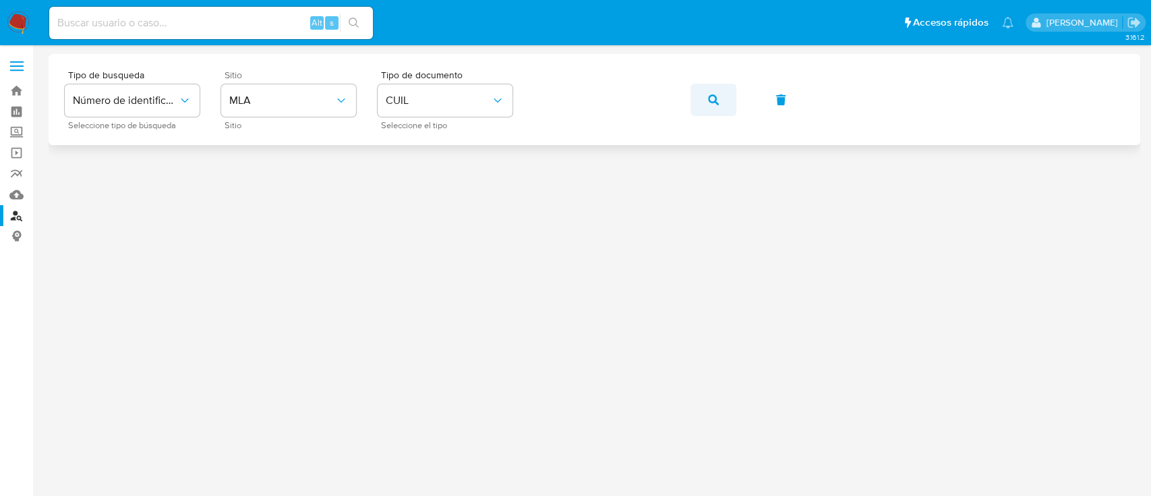
click at [706, 105] on button "button" at bounding box center [714, 100] width 46 height 32
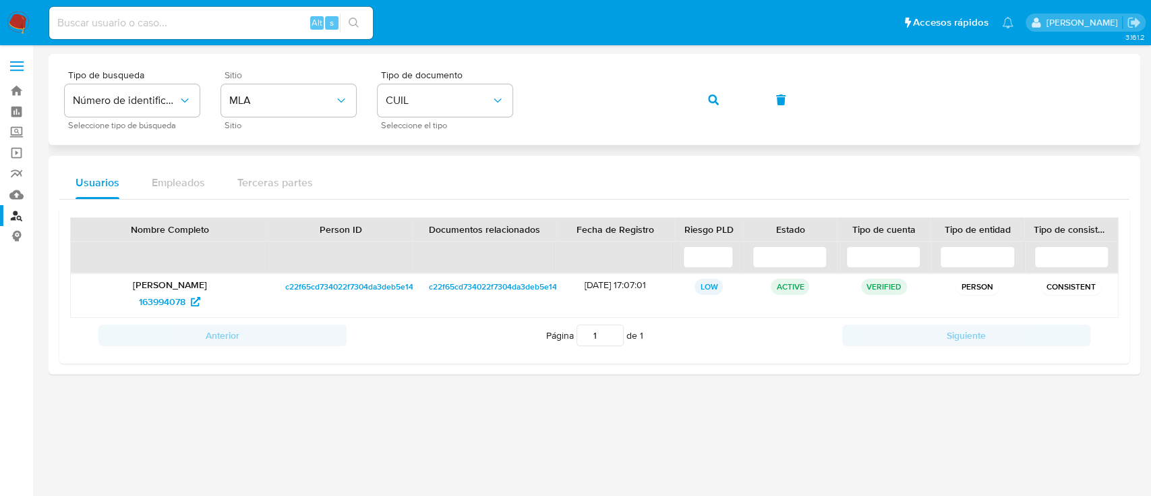
drag, startPoint x: 712, startPoint y: 97, endPoint x: 685, endPoint y: 134, distance: 45.9
click at [712, 98] on icon "button" at bounding box center [713, 99] width 11 height 11
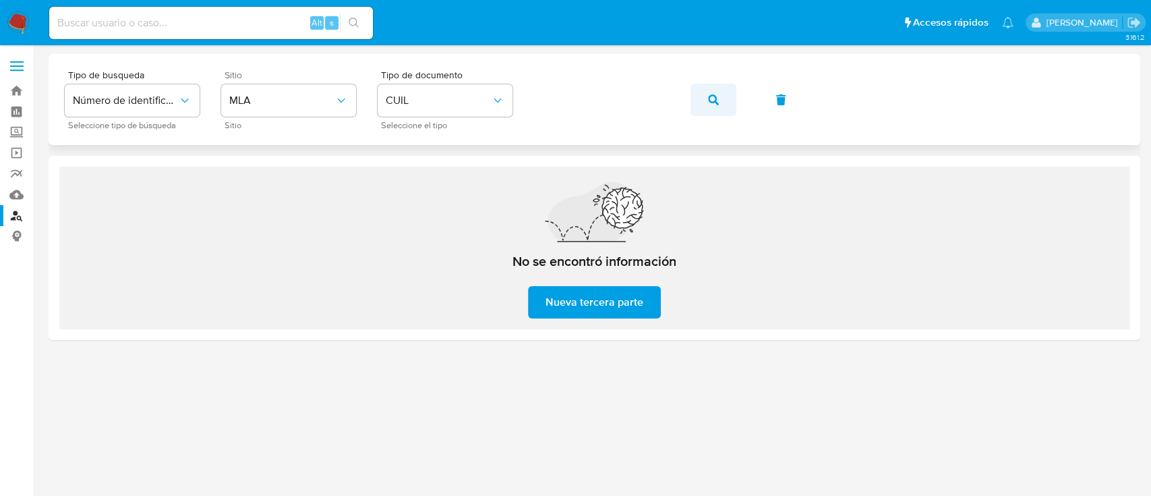
click at [717, 96] on icon "button" at bounding box center [713, 99] width 11 height 11
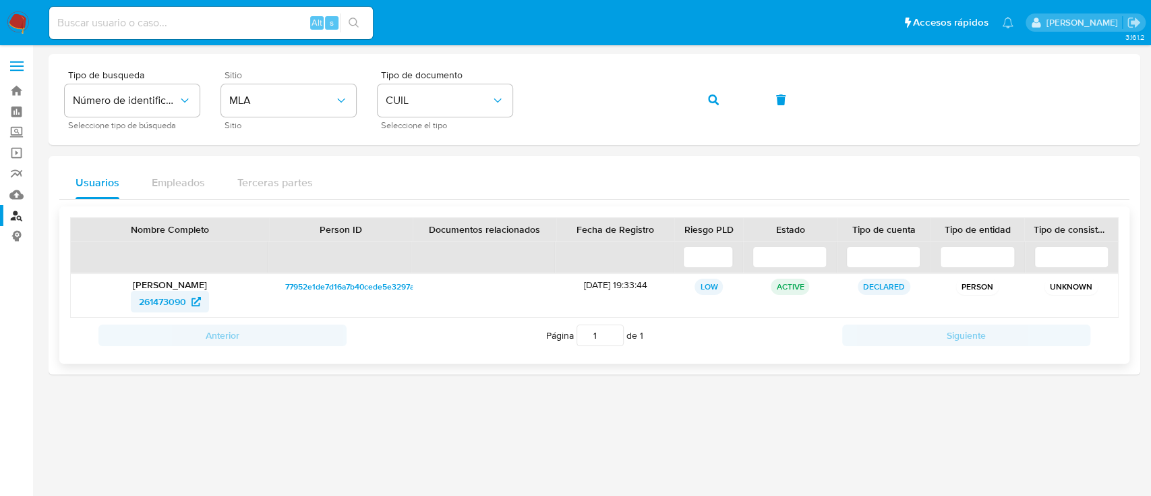
click at [208, 294] on link "261473090" at bounding box center [170, 302] width 78 height 22
click at [708, 94] on icon "button" at bounding box center [713, 99] width 11 height 11
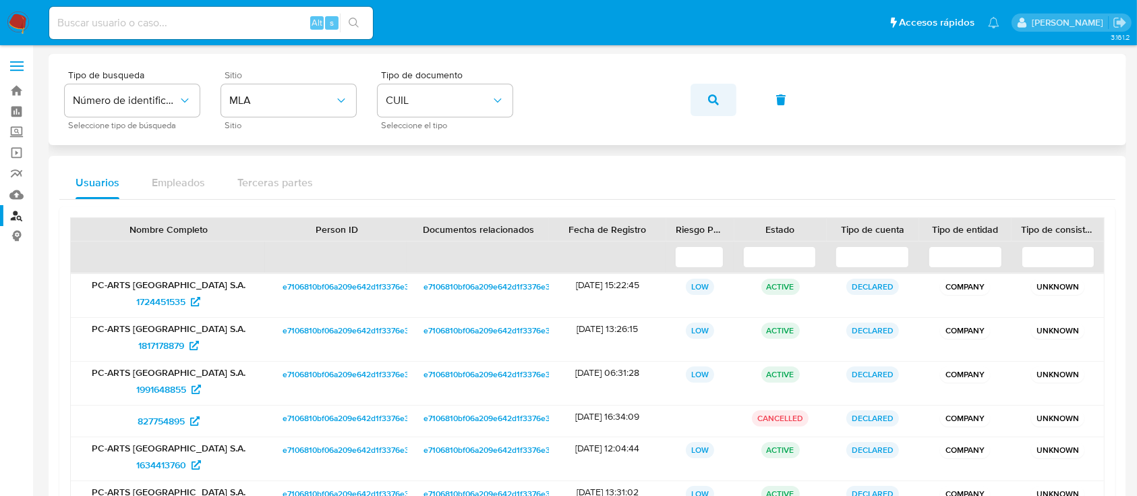
click at [723, 103] on button "button" at bounding box center [714, 100] width 46 height 32
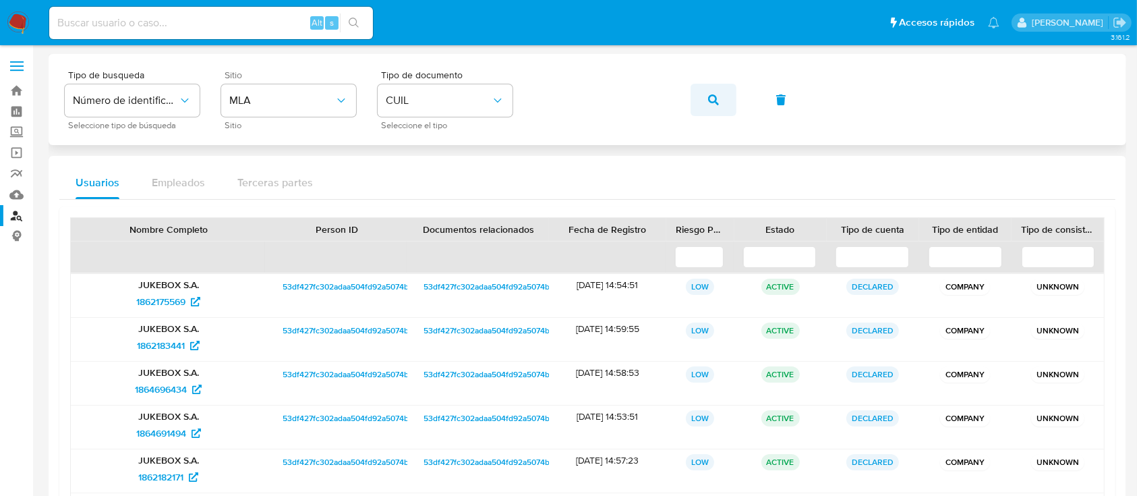
click at [713, 98] on icon "button" at bounding box center [713, 99] width 11 height 11
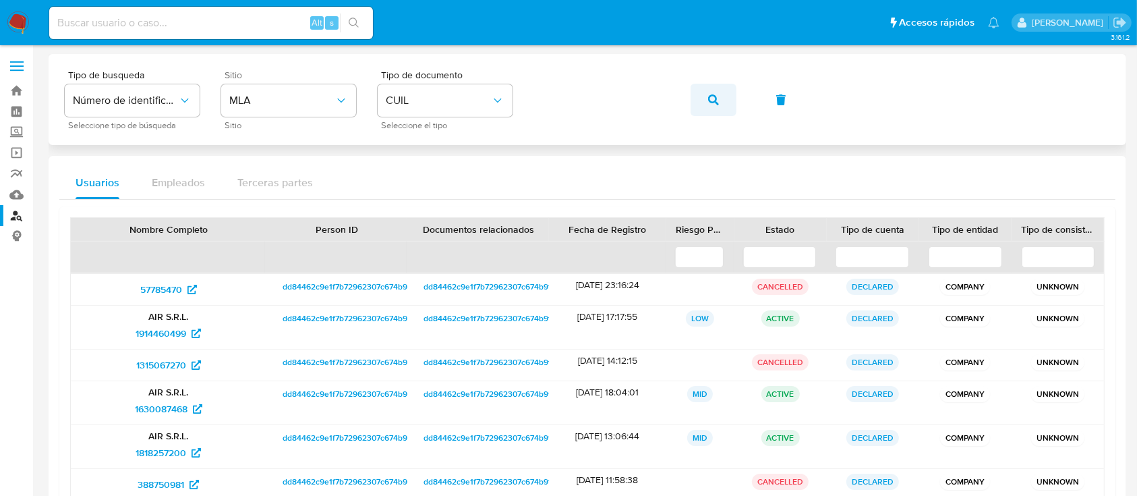
click at [702, 98] on button "button" at bounding box center [714, 100] width 46 height 32
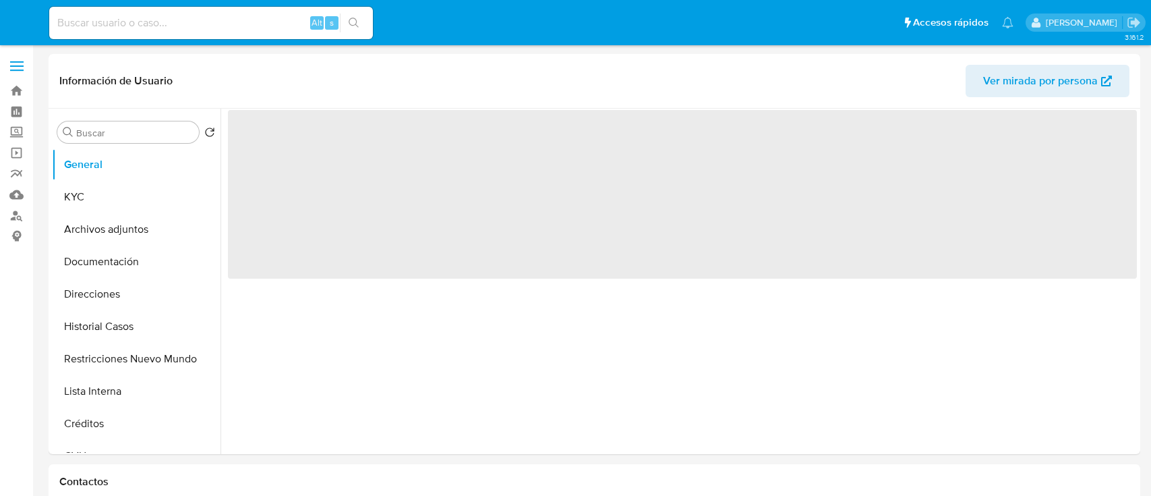
select select "10"
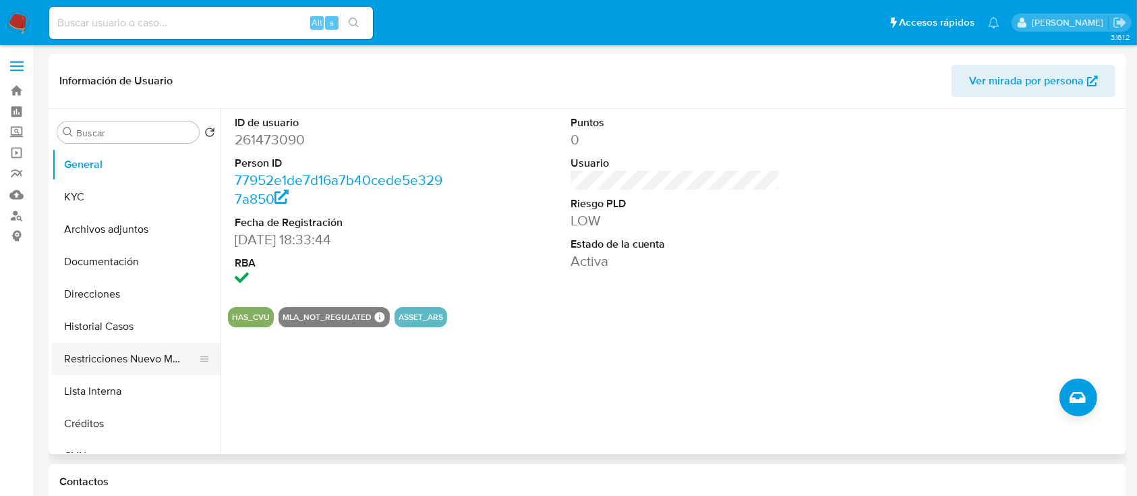
click at [151, 343] on button "Restricciones Nuevo Mundo" at bounding box center [131, 359] width 158 height 32
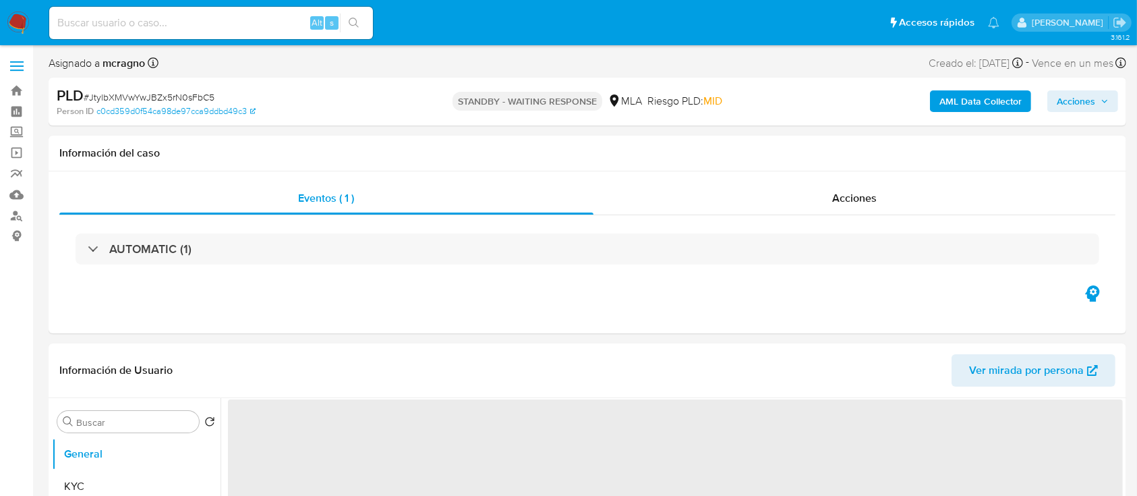
select select "10"
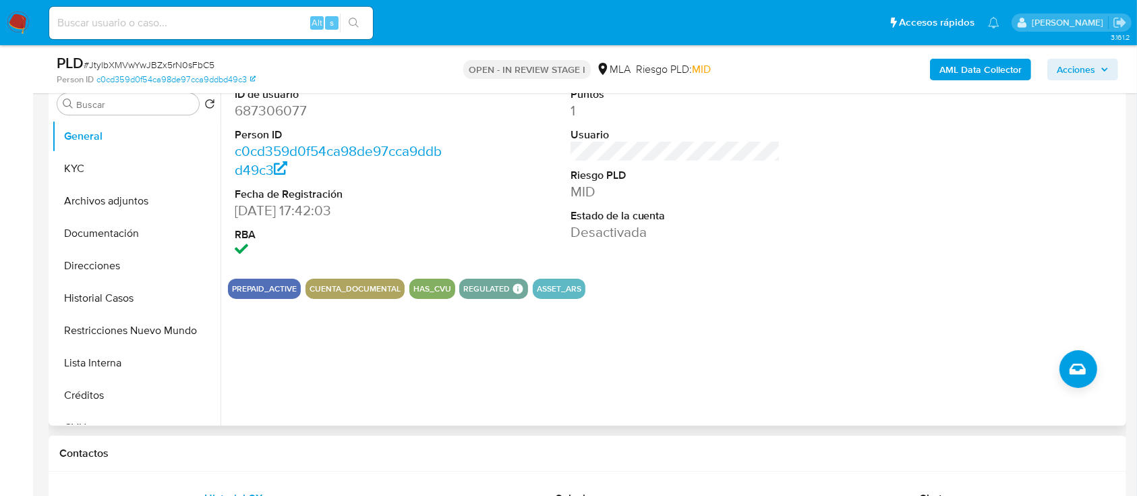
scroll to position [449, 0]
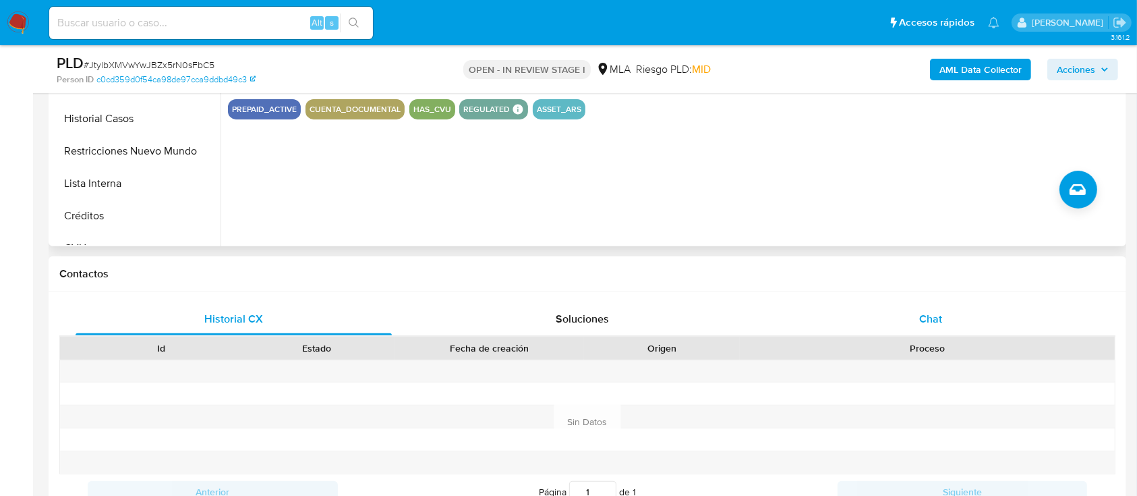
click at [971, 320] on div "Chat" at bounding box center [931, 319] width 316 height 32
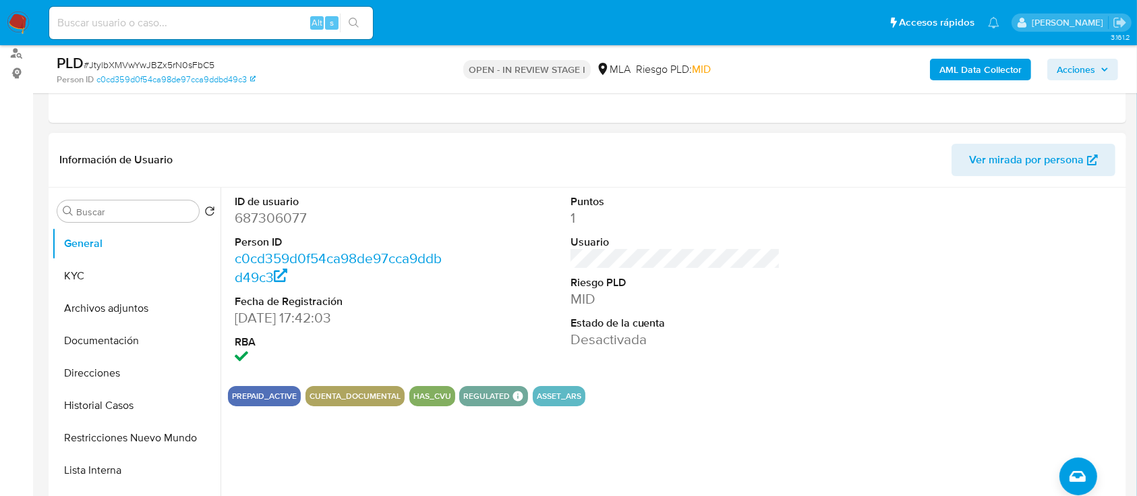
scroll to position [135, 0]
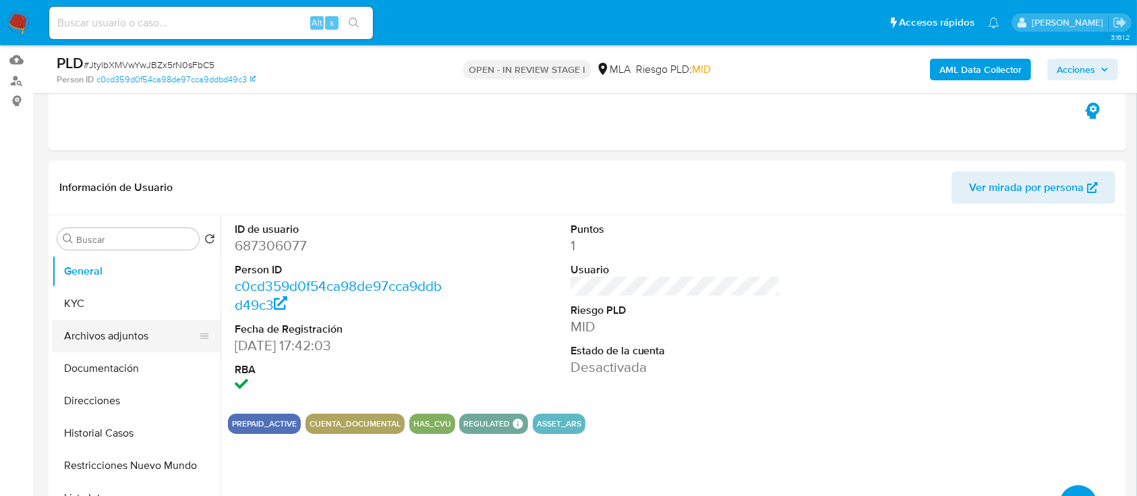
drag, startPoint x: 108, startPoint y: 329, endPoint x: 534, endPoint y: 422, distance: 436.3
click at [107, 330] on button "Archivos adjuntos" at bounding box center [136, 336] width 169 height 32
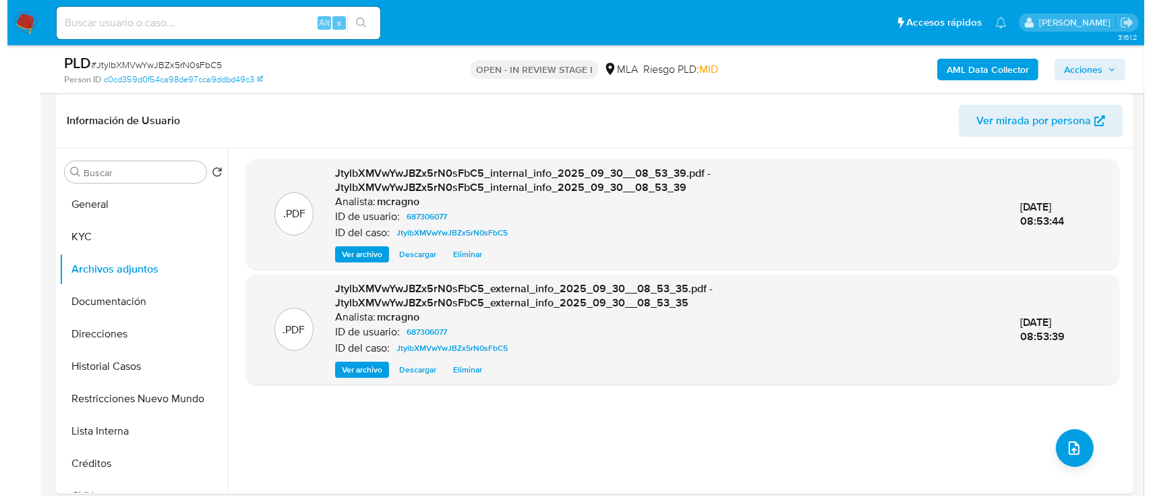
scroll to position [225, 0]
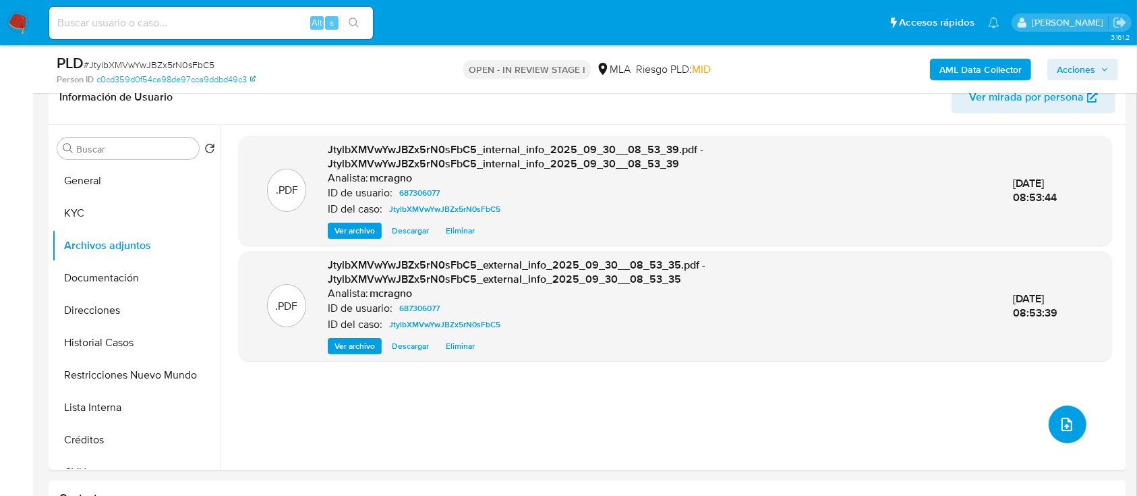
click at [1072, 437] on button "upload-file" at bounding box center [1068, 424] width 38 height 38
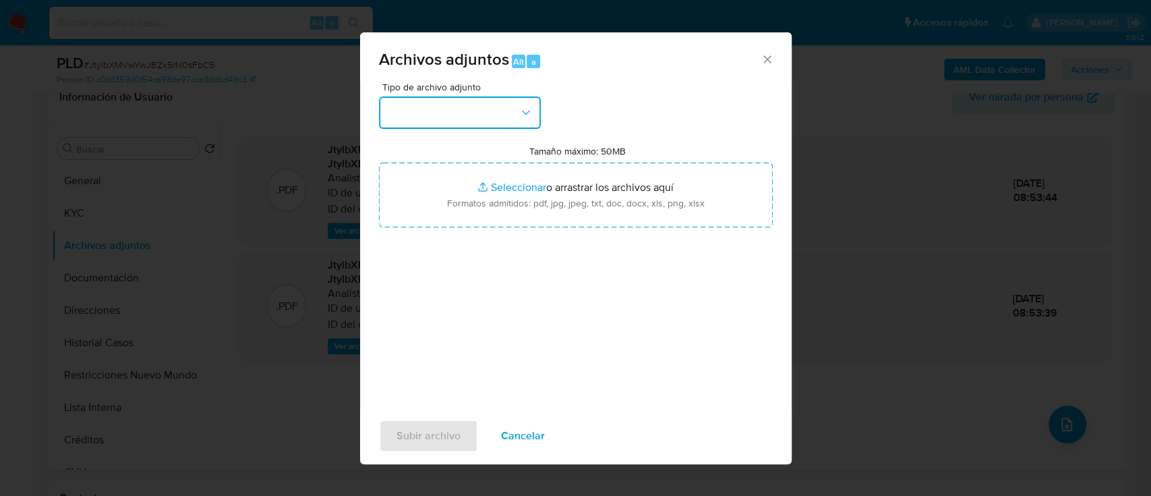
click at [479, 121] on button "button" at bounding box center [460, 112] width 162 height 32
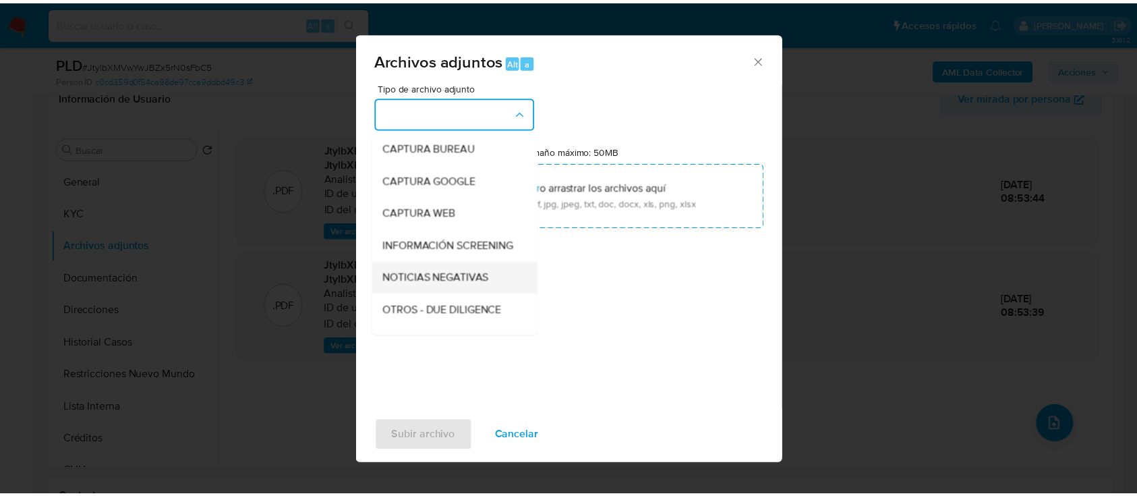
scroll to position [90, 0]
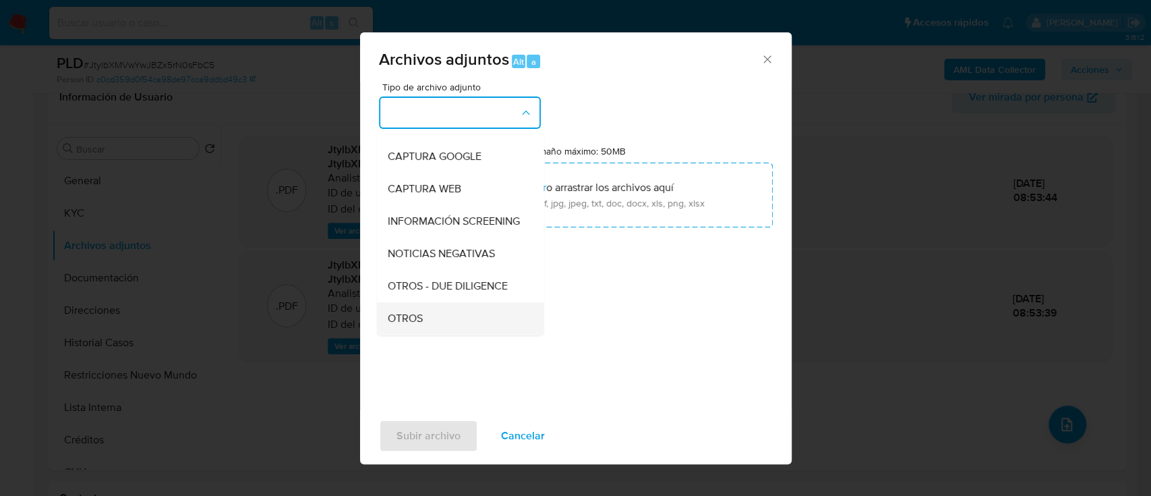
click at [403, 325] on span "OTROS" at bounding box center [404, 318] width 35 height 13
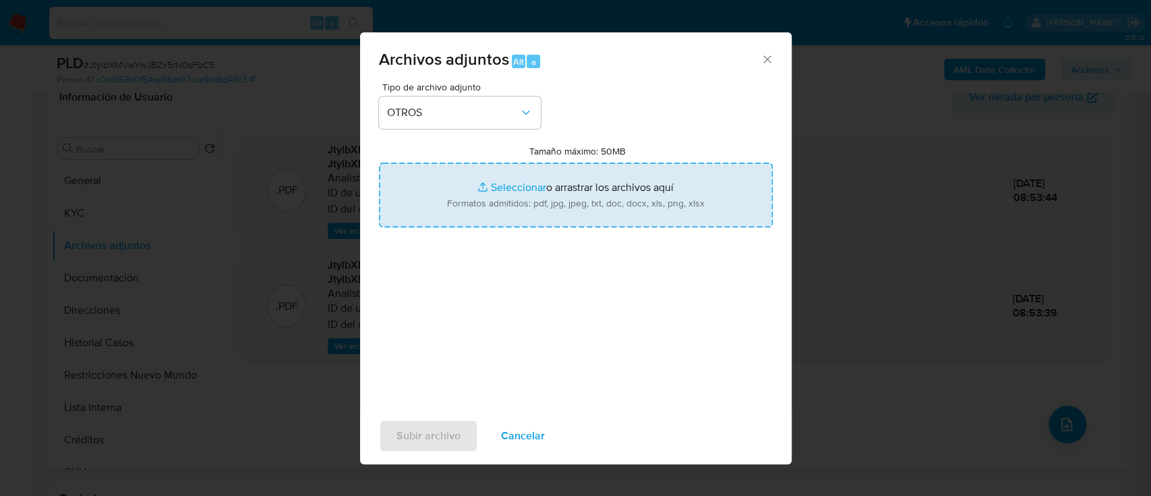
click at [552, 202] on input "Tamaño máximo: 50MB Seleccionar archivos" at bounding box center [576, 195] width 394 height 65
type input "C:\fakepath\687306077 - Movimientos.xlsx"
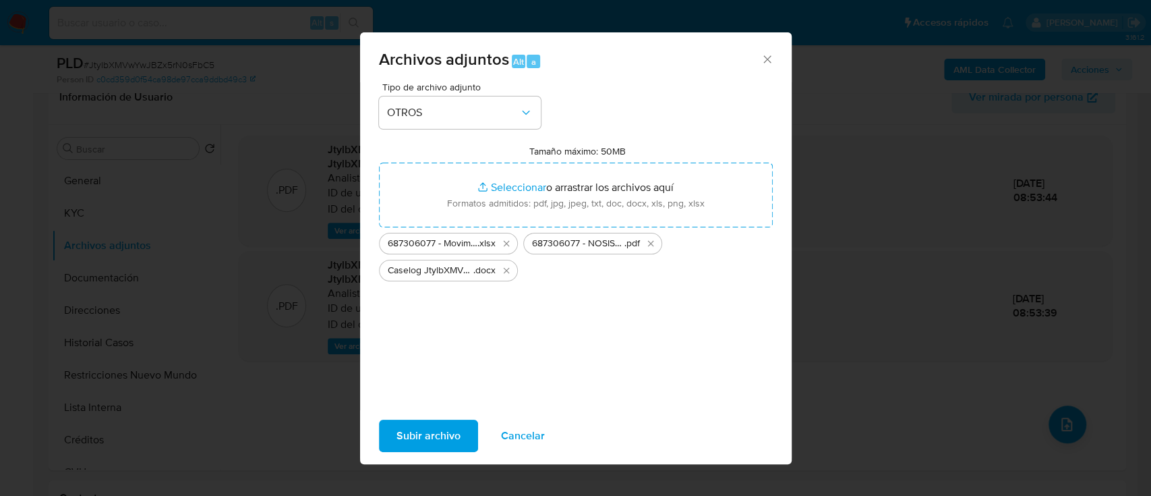
click at [432, 437] on span "Subir archivo" at bounding box center [429, 436] width 64 height 30
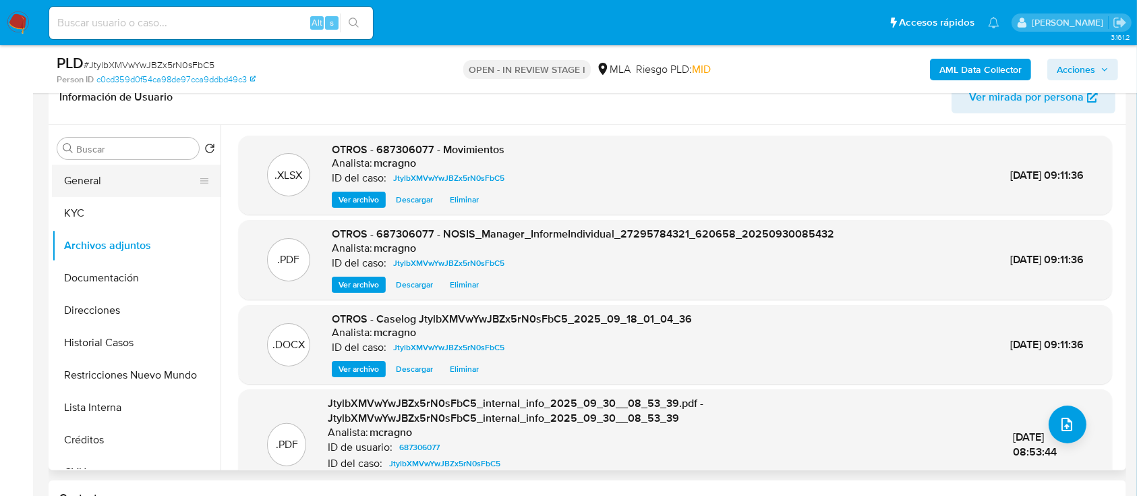
click at [148, 185] on button "General" at bounding box center [131, 181] width 158 height 32
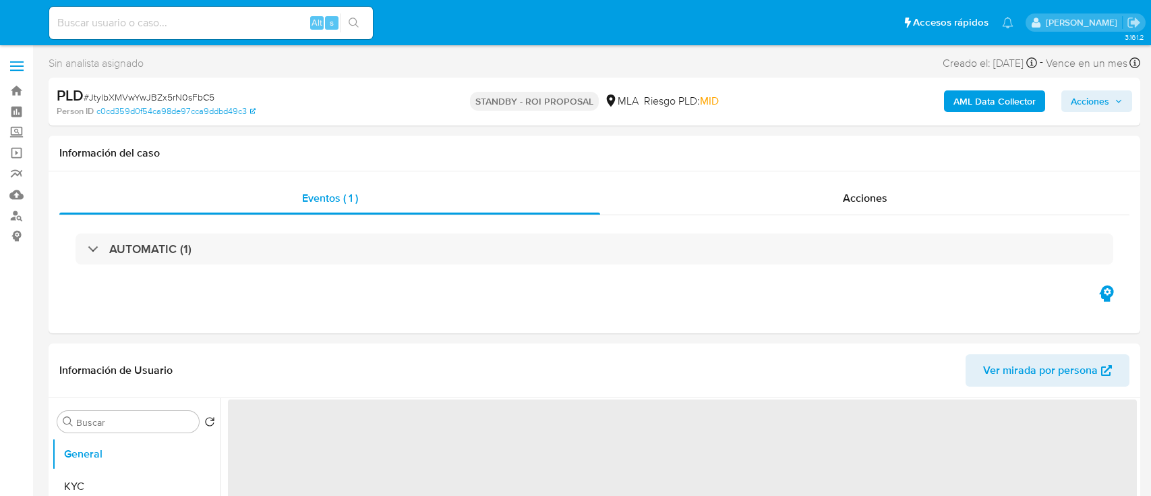
select select "10"
